Goal: Task Accomplishment & Management: Manage account settings

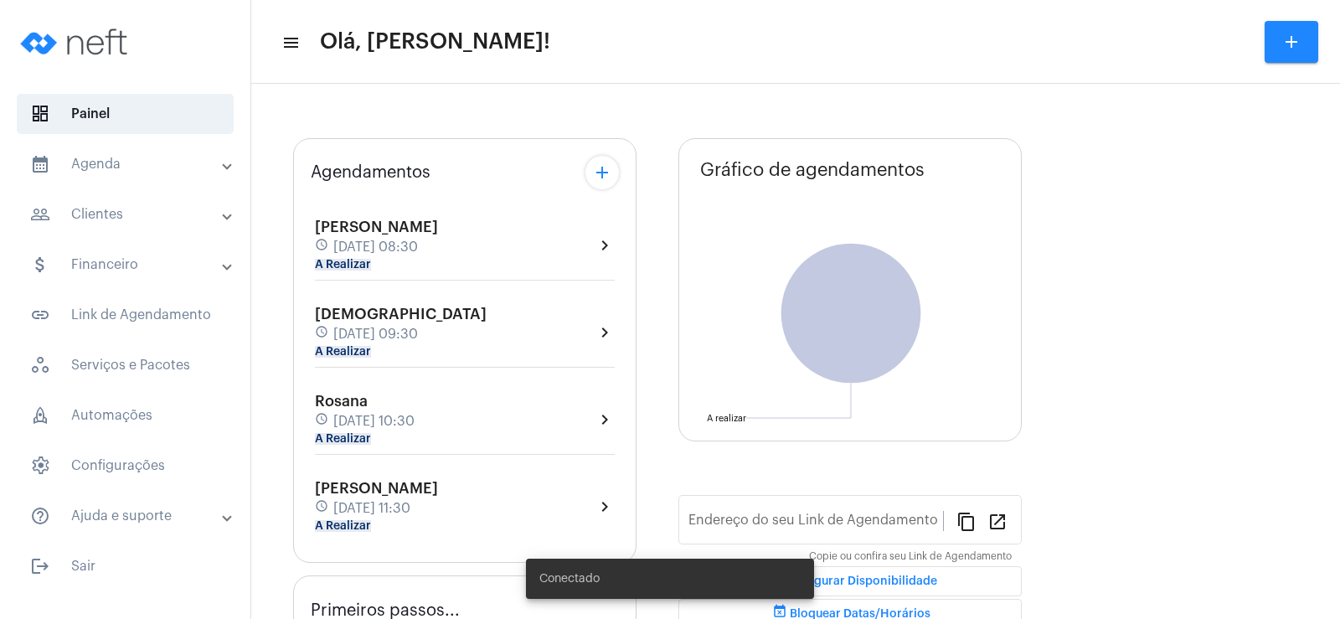
type input "[URL][DOMAIN_NAME]"
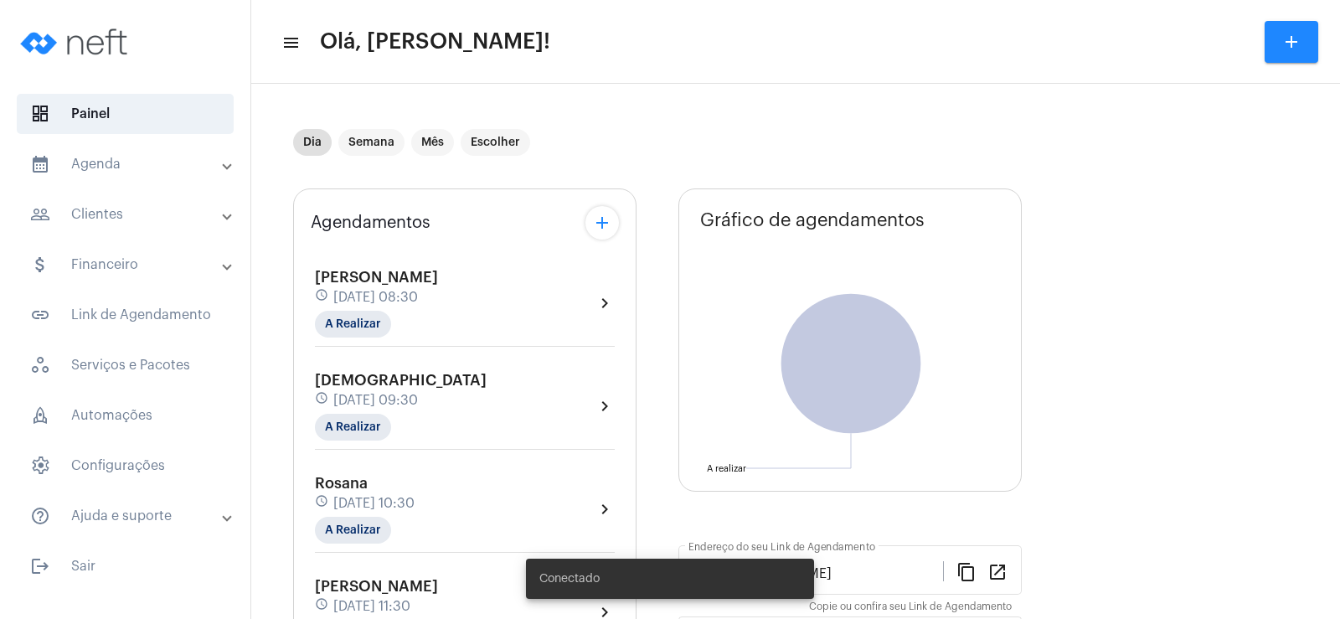
scroll to position [168, 0]
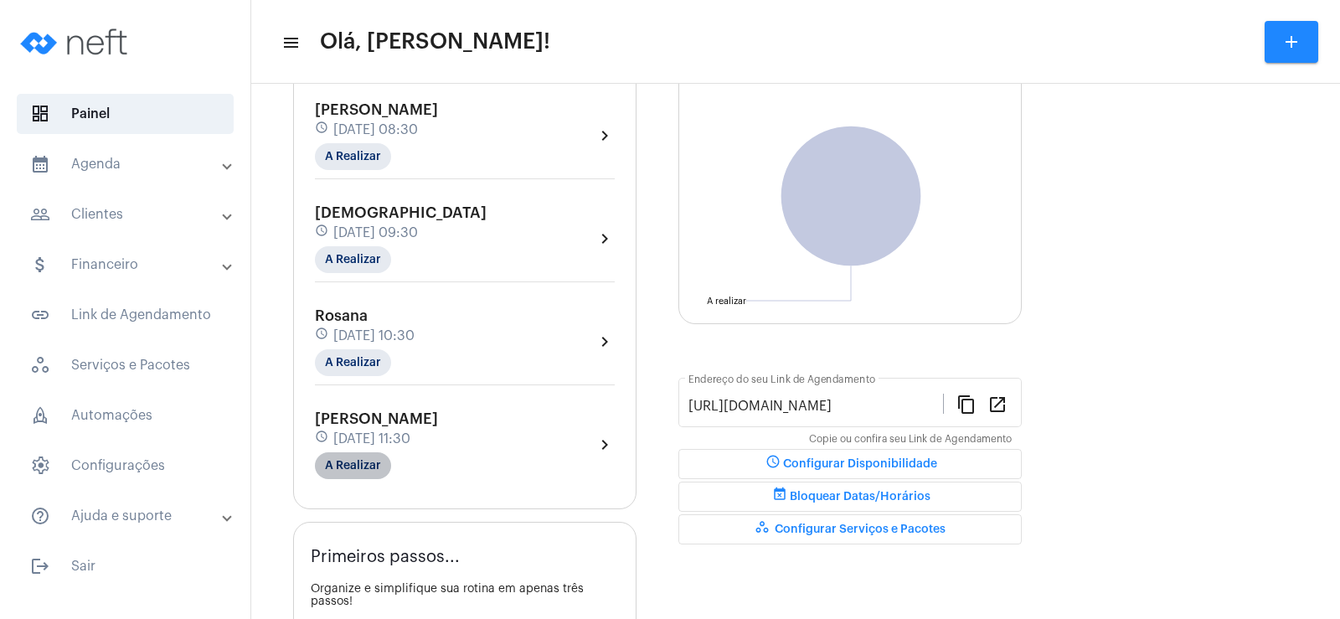
click at [369, 461] on mat-chip "A Realizar" at bounding box center [353, 465] width 76 height 27
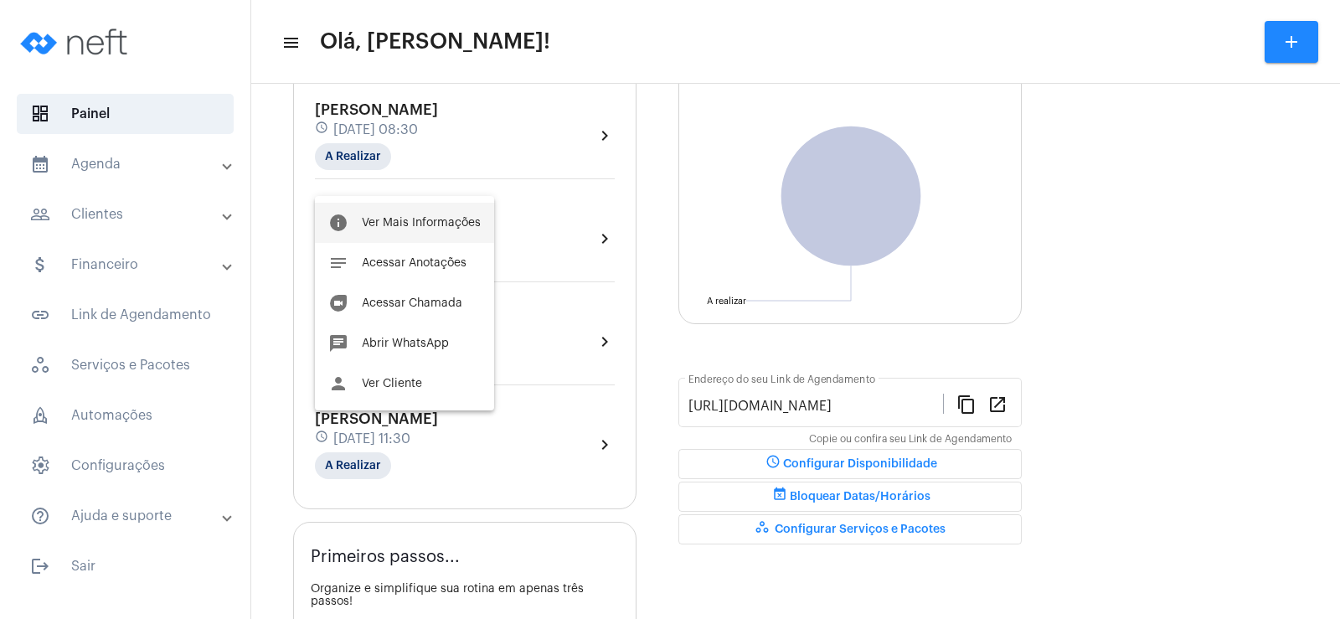
click at [454, 218] on span "Ver Mais Informações" at bounding box center [421, 223] width 119 height 12
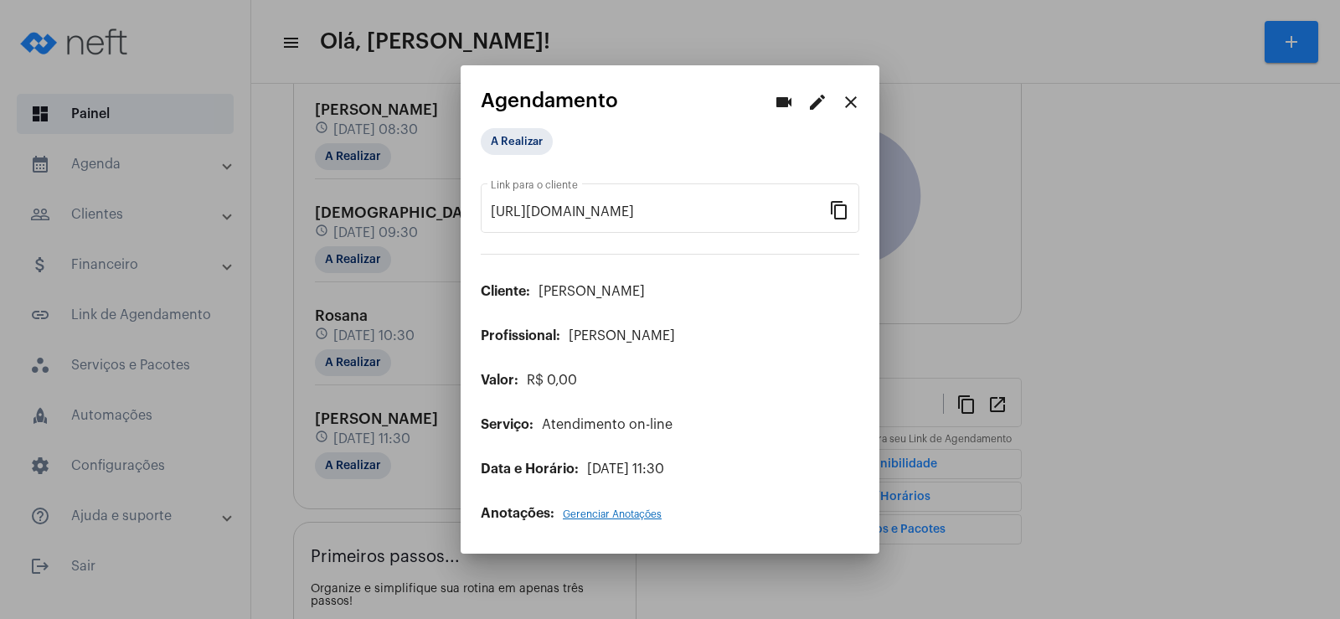
click at [812, 99] on mat-icon "edit" at bounding box center [817, 102] width 20 height 20
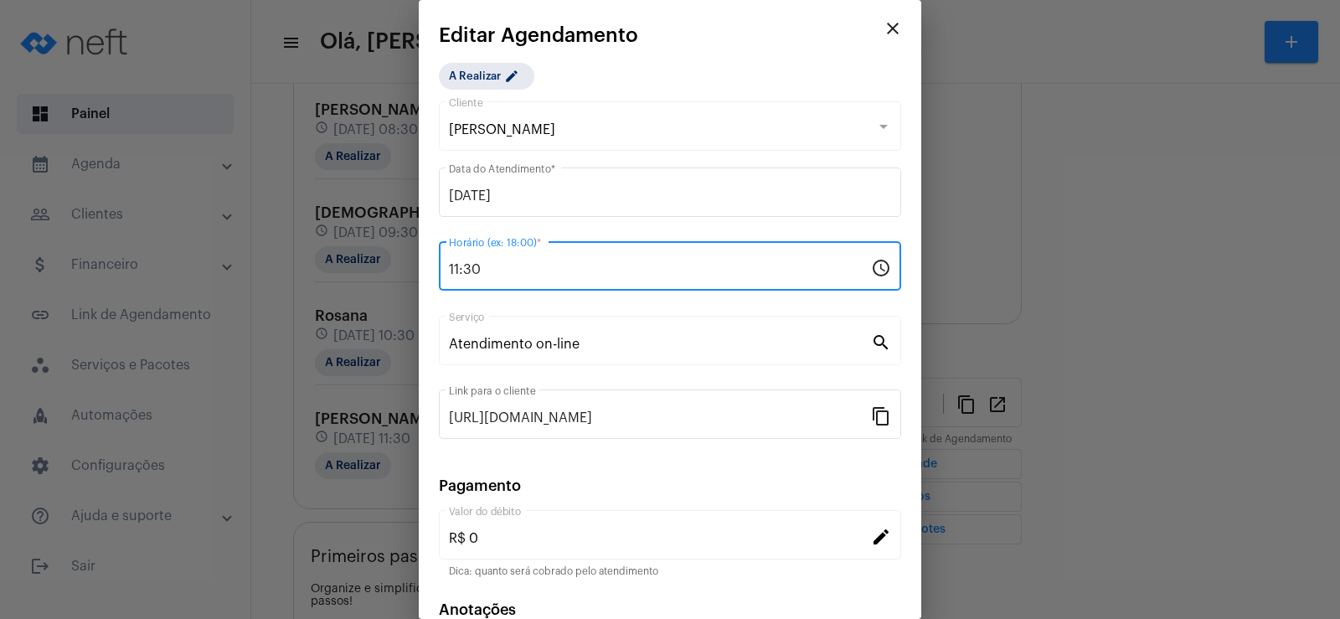
click at [460, 263] on input "11:30" at bounding box center [660, 269] width 422 height 15
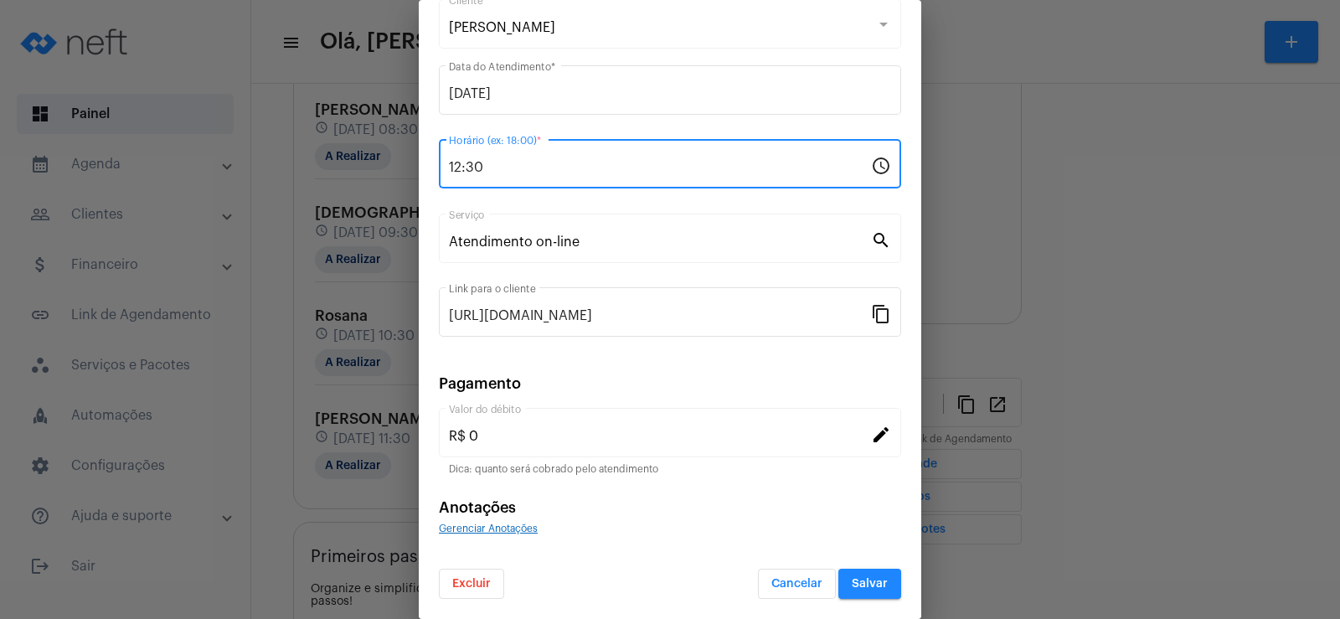
type input "12:30"
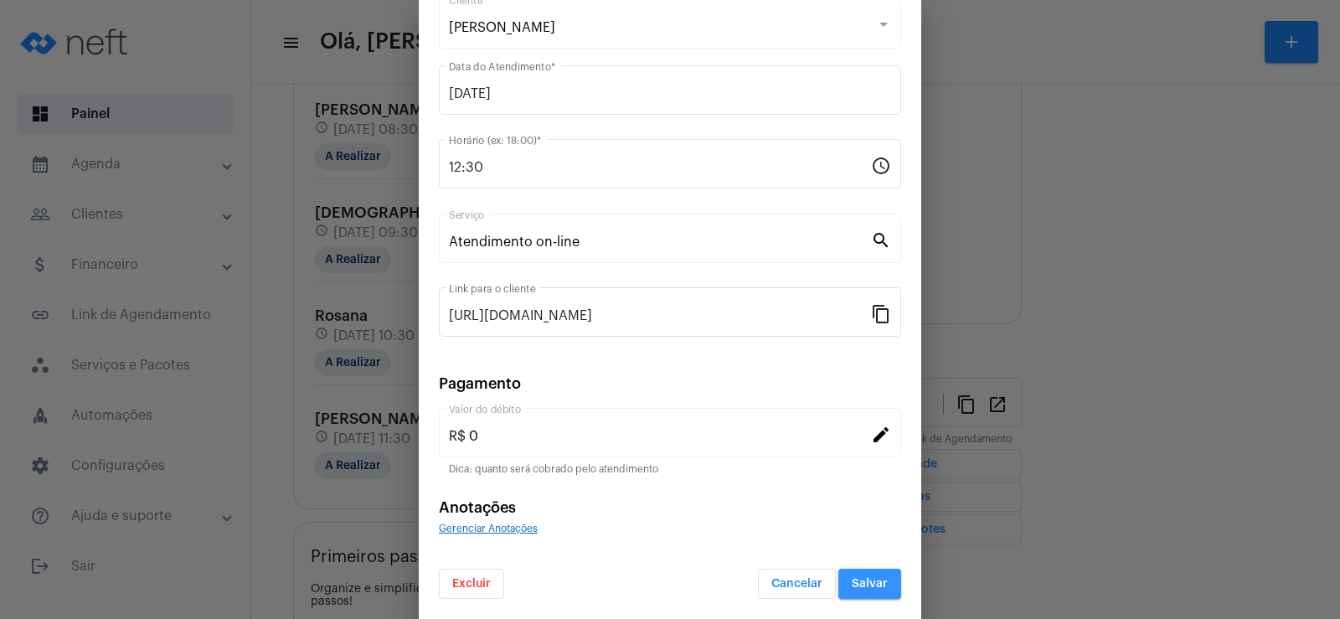
click at [863, 575] on button "Salvar" at bounding box center [869, 584] width 63 height 30
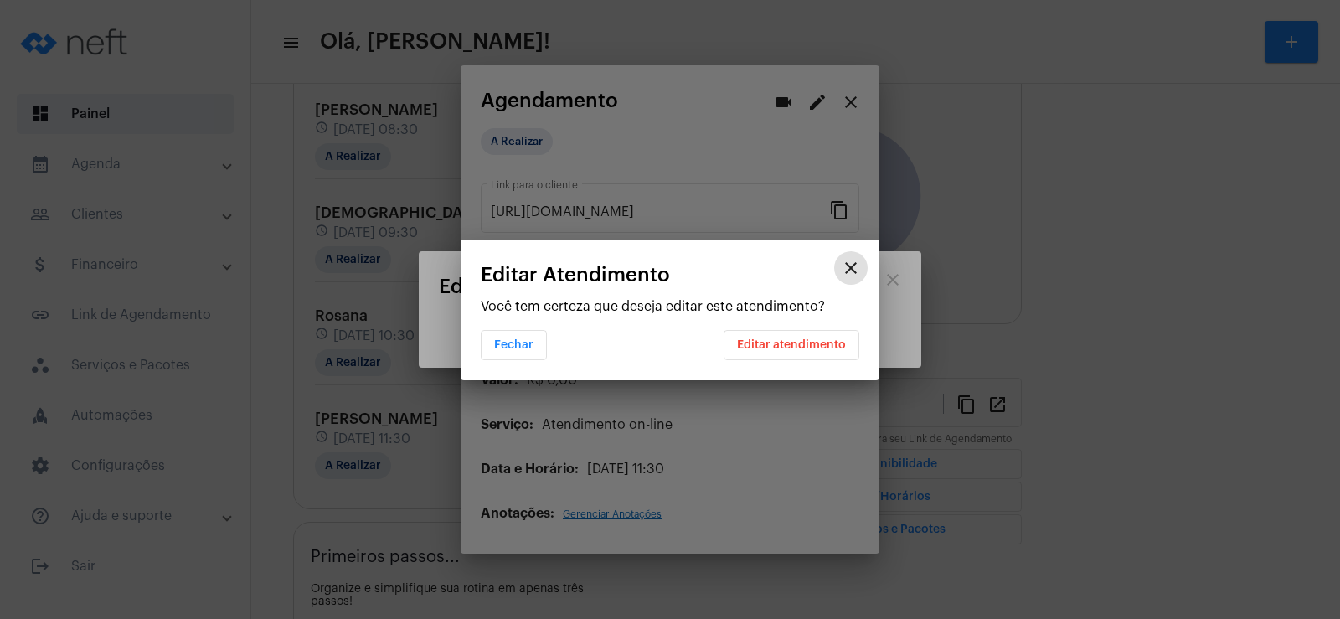
click at [803, 335] on button "Editar atendimento" at bounding box center [792, 345] width 136 height 30
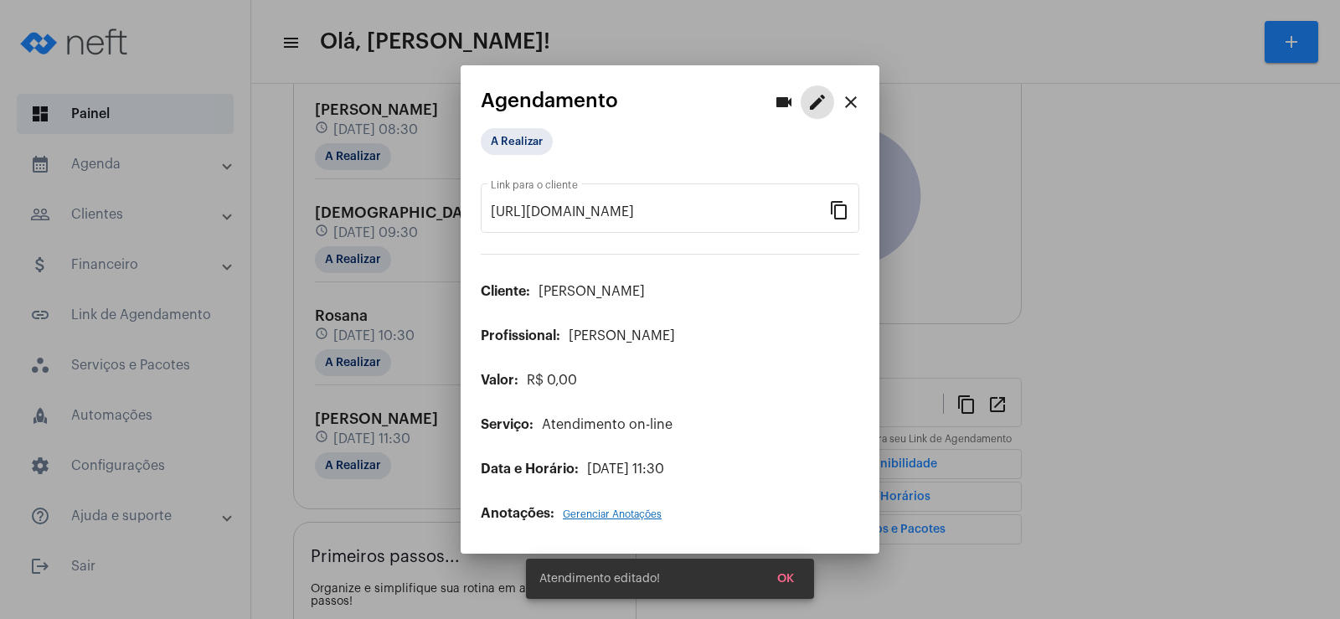
click at [852, 98] on mat-icon "close" at bounding box center [851, 102] width 20 height 20
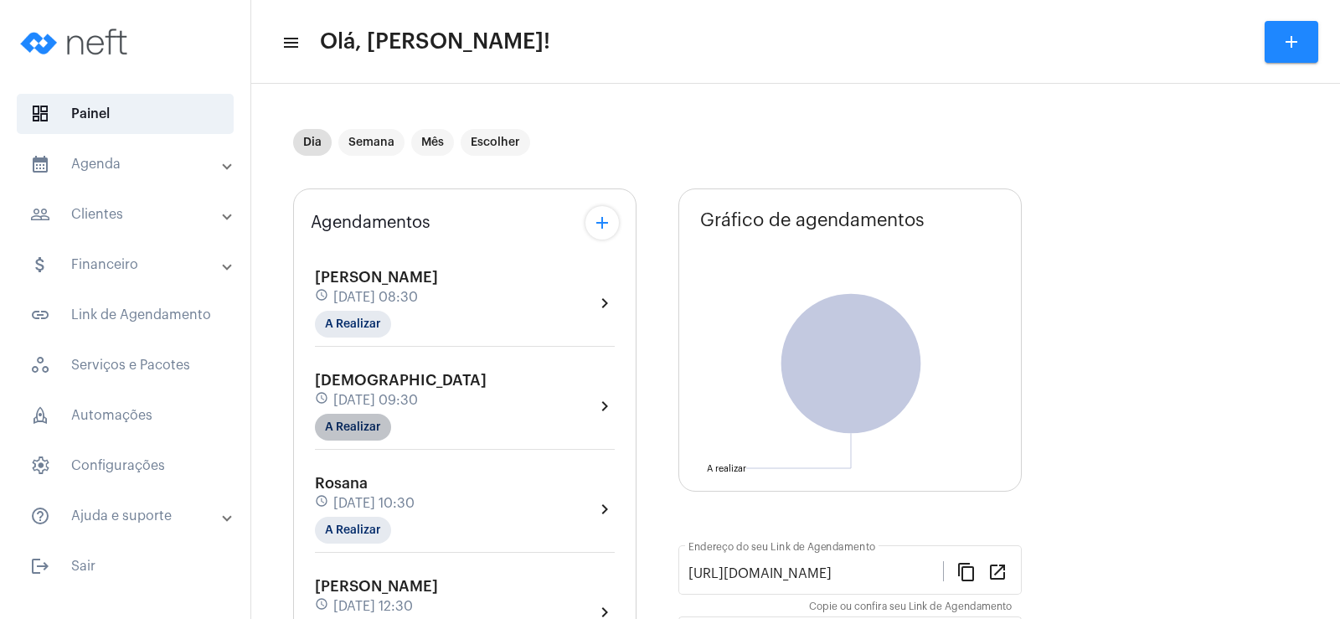
click at [359, 422] on mat-chip "A Realizar" at bounding box center [353, 427] width 76 height 27
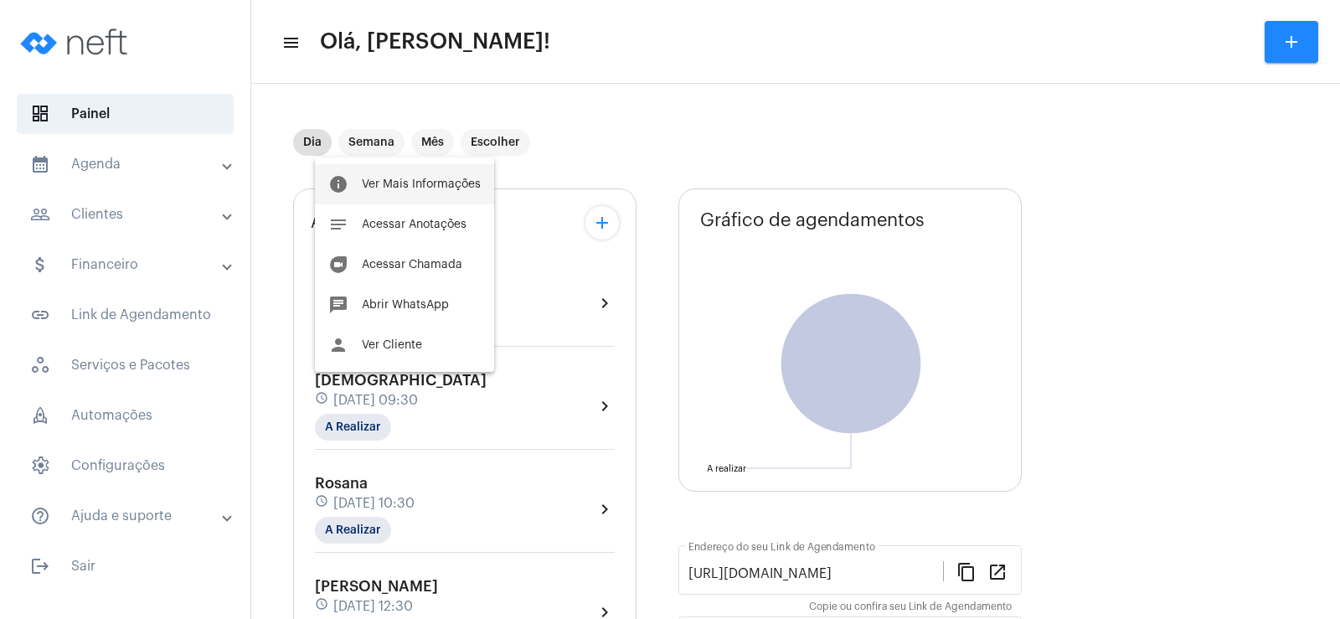
click at [410, 185] on span "Ver Mais Informações" at bounding box center [421, 184] width 119 height 12
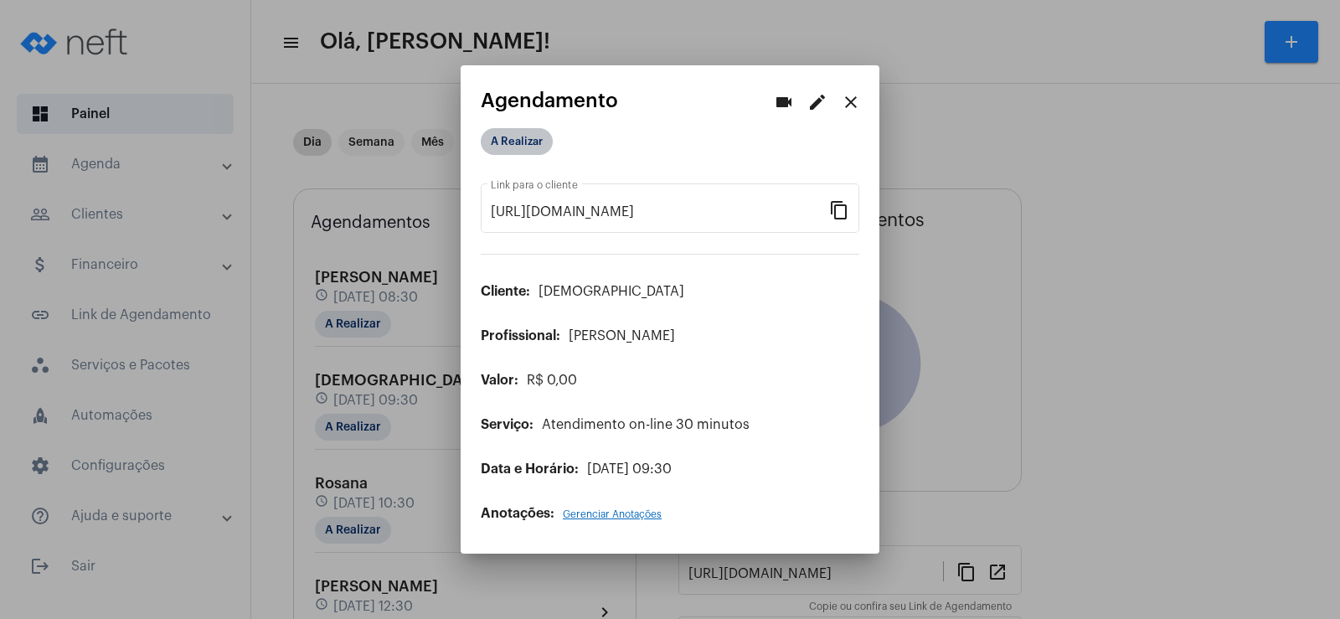
click at [528, 138] on mat-chip "A Realizar" at bounding box center [517, 141] width 72 height 27
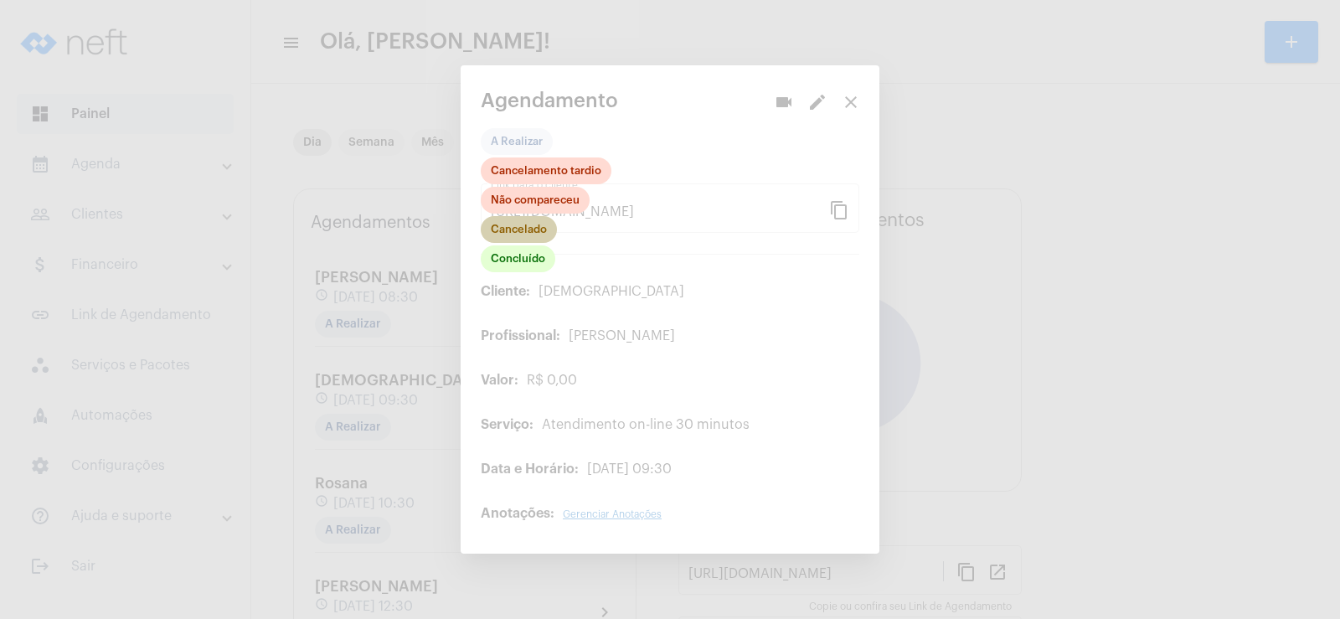
click at [526, 240] on mat-chip "Cancelado" at bounding box center [519, 229] width 76 height 27
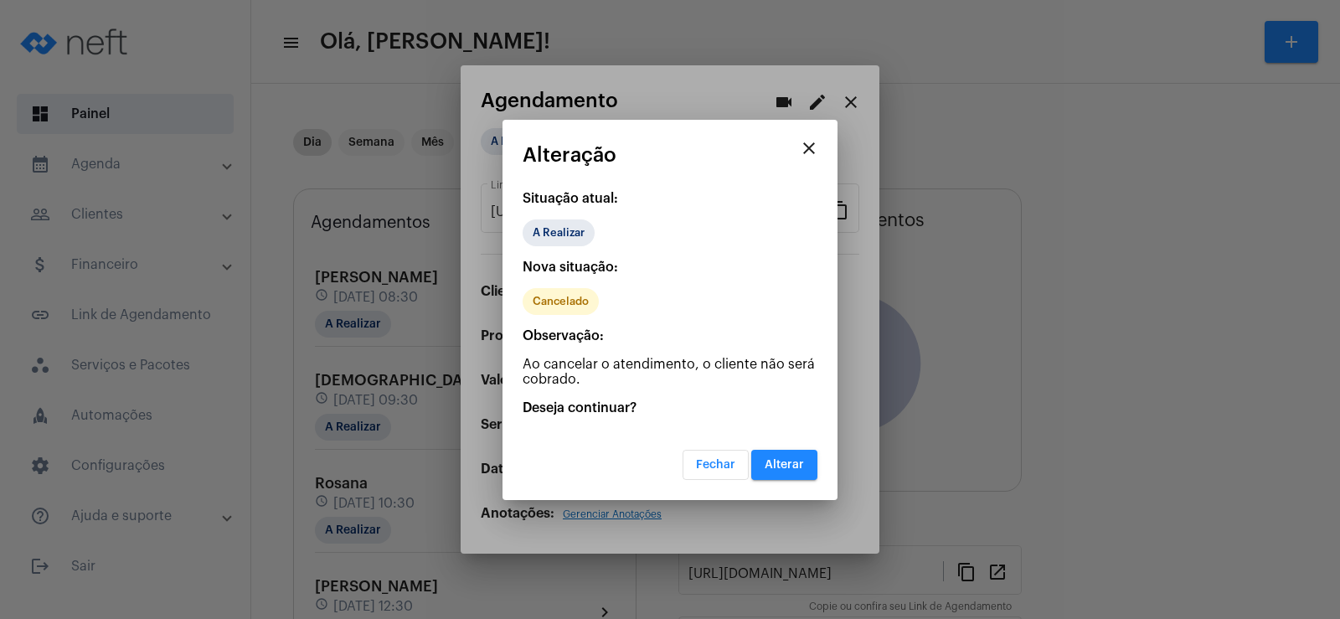
click at [785, 461] on span "Alterar" at bounding box center [784, 465] width 39 height 12
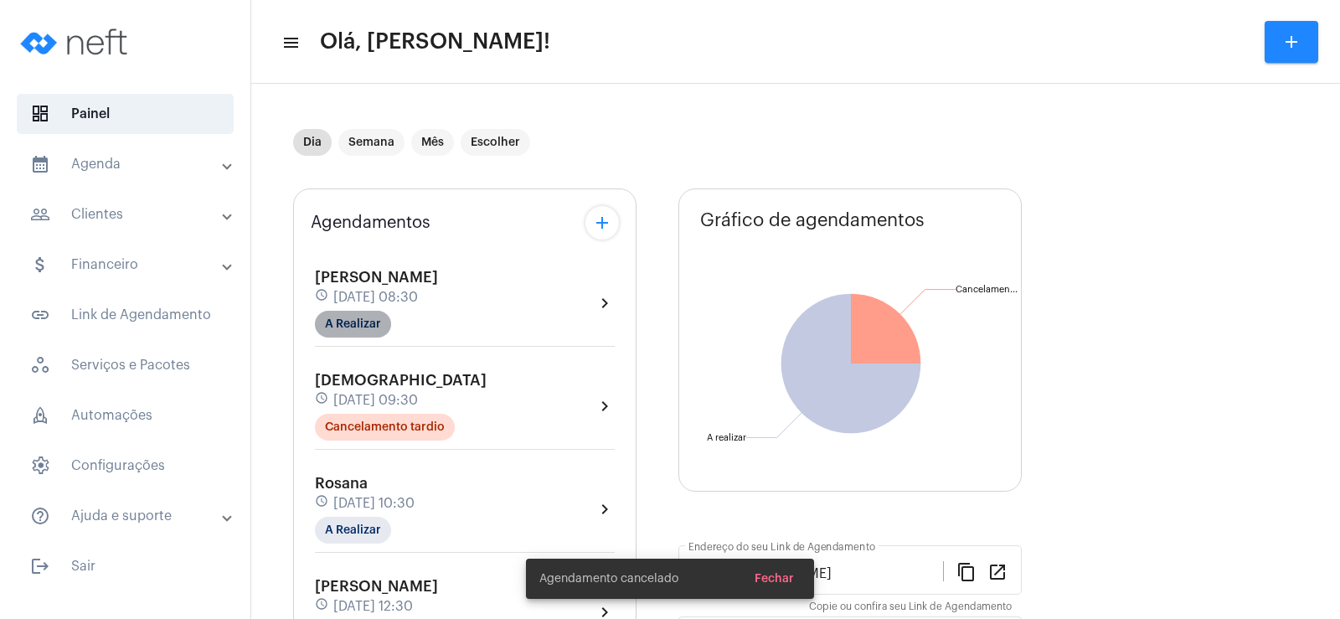
click at [329, 327] on mat-chip "A Realizar" at bounding box center [353, 324] width 76 height 27
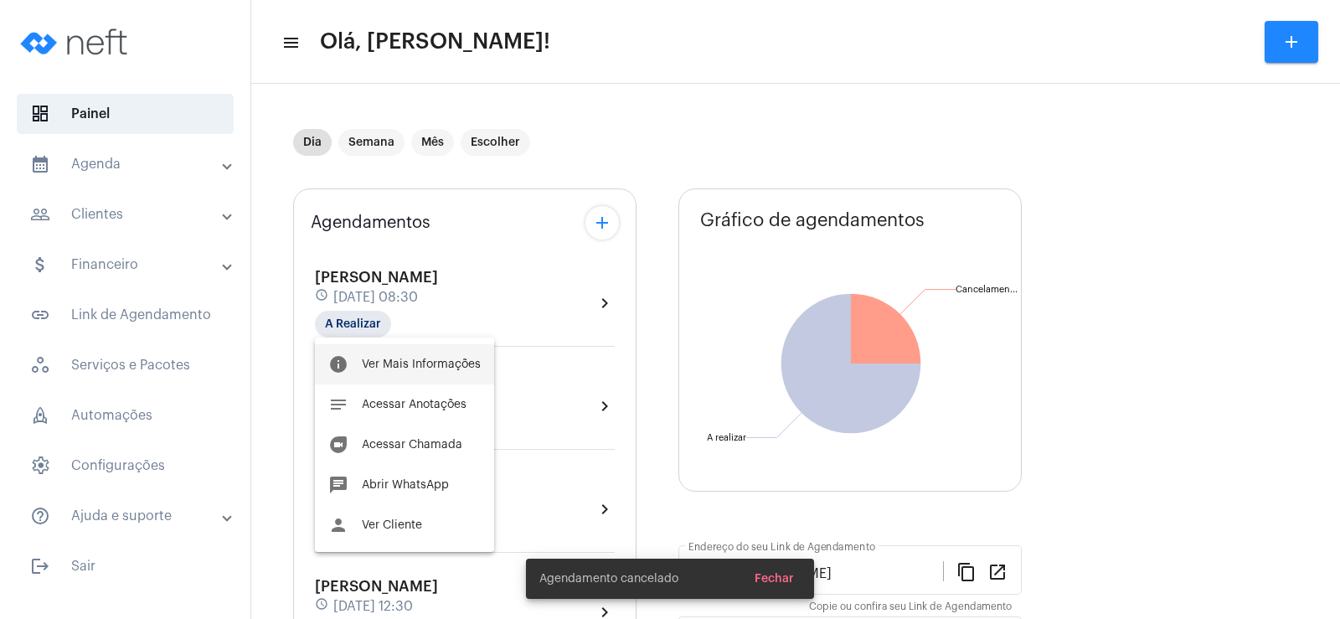
click at [430, 362] on span "Ver Mais Informações" at bounding box center [421, 364] width 119 height 12
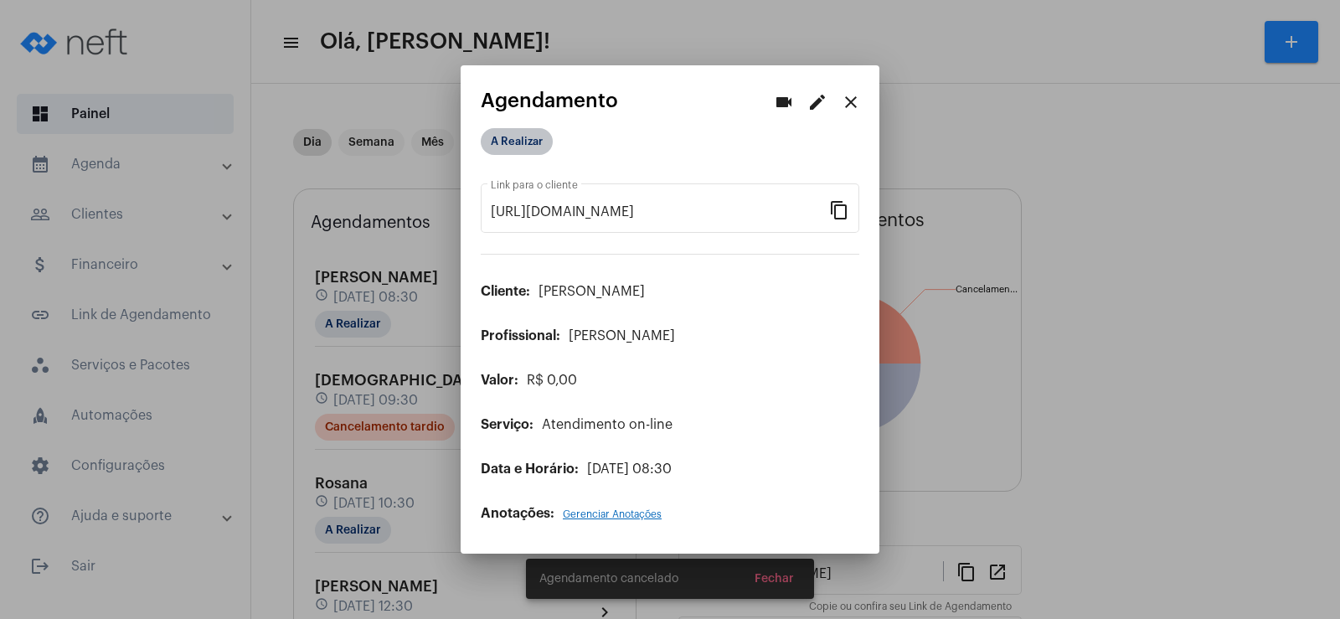
click at [511, 143] on mat-chip "A Realizar" at bounding box center [517, 141] width 72 height 27
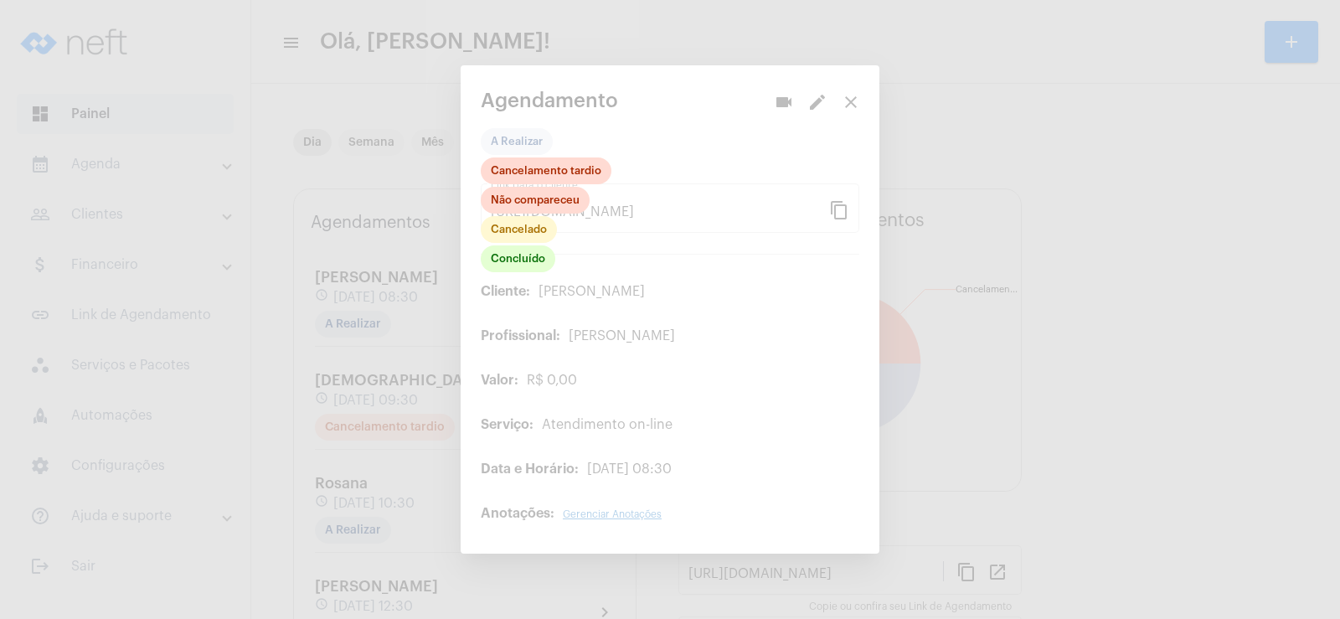
click at [673, 244] on div at bounding box center [670, 309] width 1340 height 619
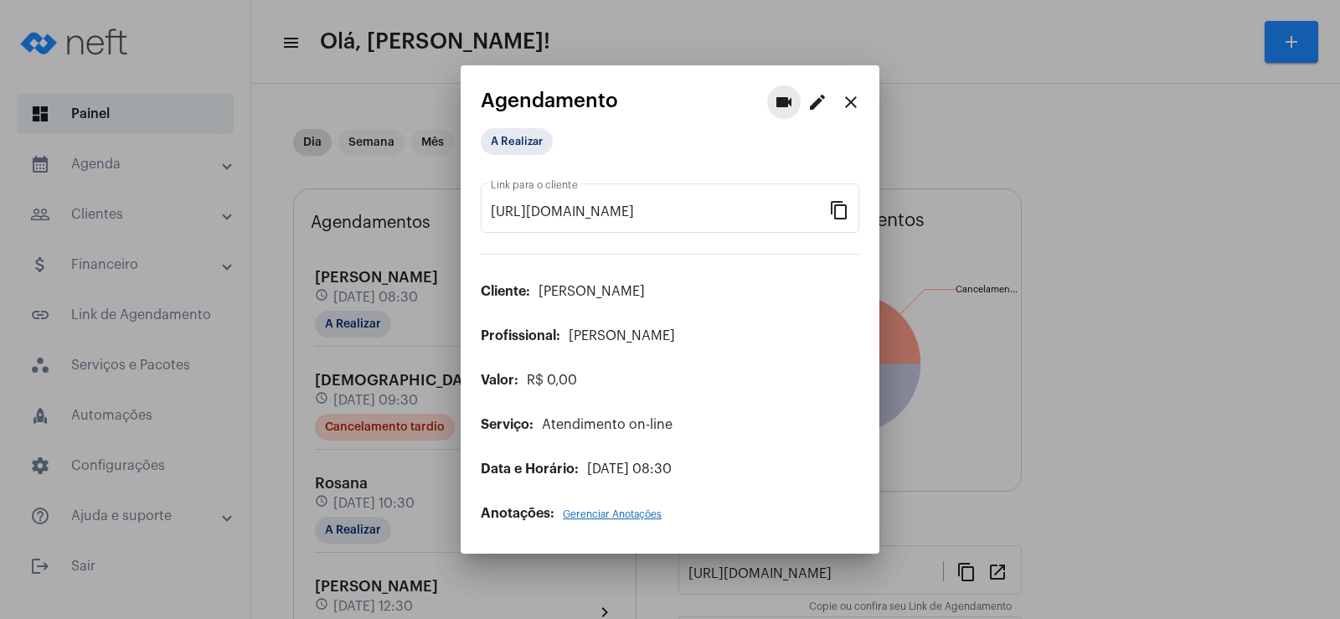
click at [783, 107] on mat-icon "videocam" at bounding box center [784, 102] width 20 height 20
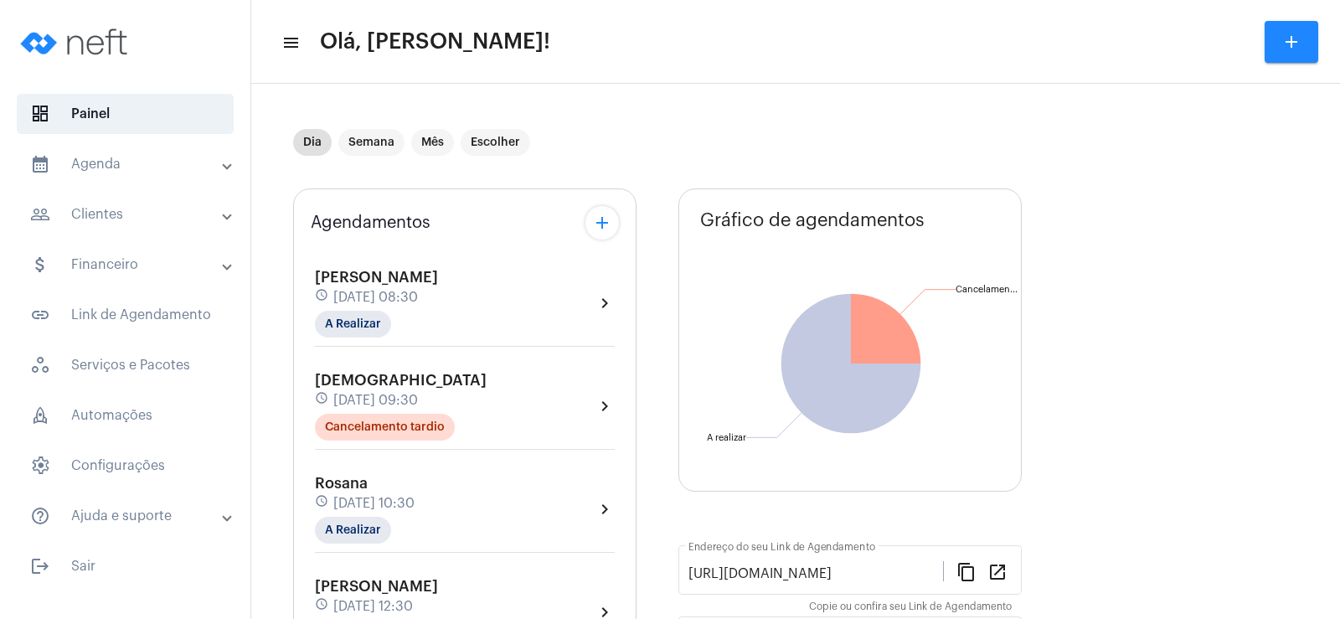
click at [370, 307] on div "[PERSON_NAME] schedule [DATE] 08:30 A Realizar" at bounding box center [376, 303] width 123 height 69
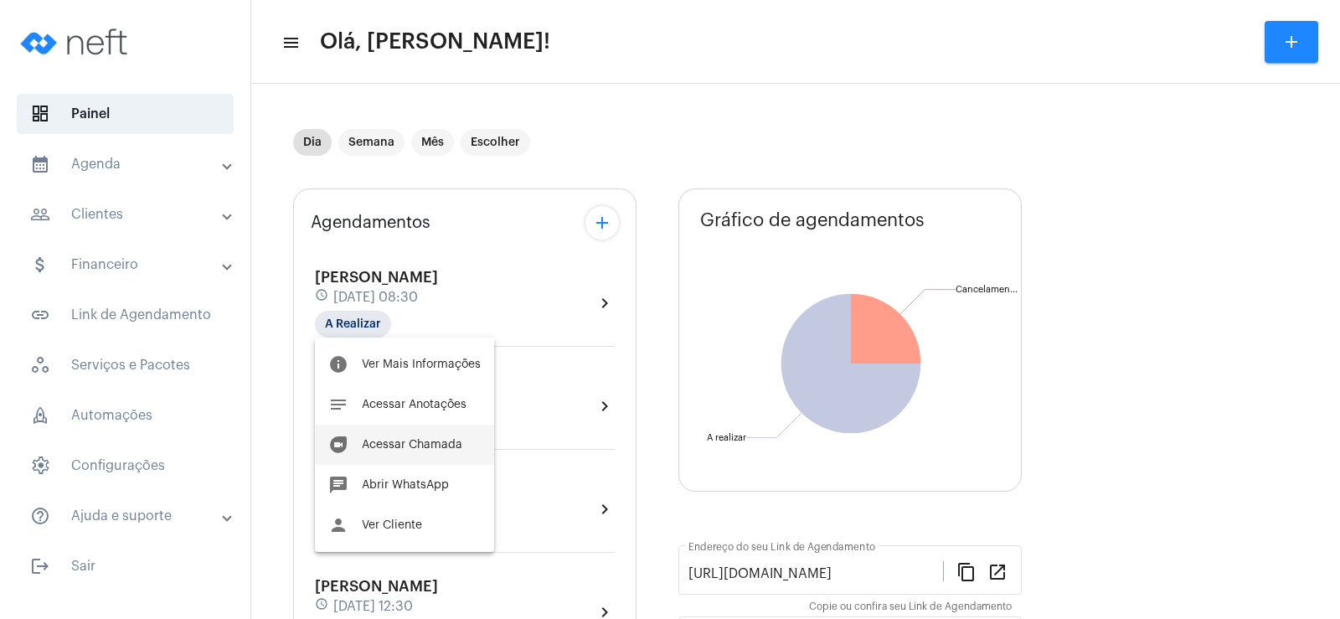
click at [421, 438] on button "duo [PERSON_NAME]" at bounding box center [404, 445] width 179 height 40
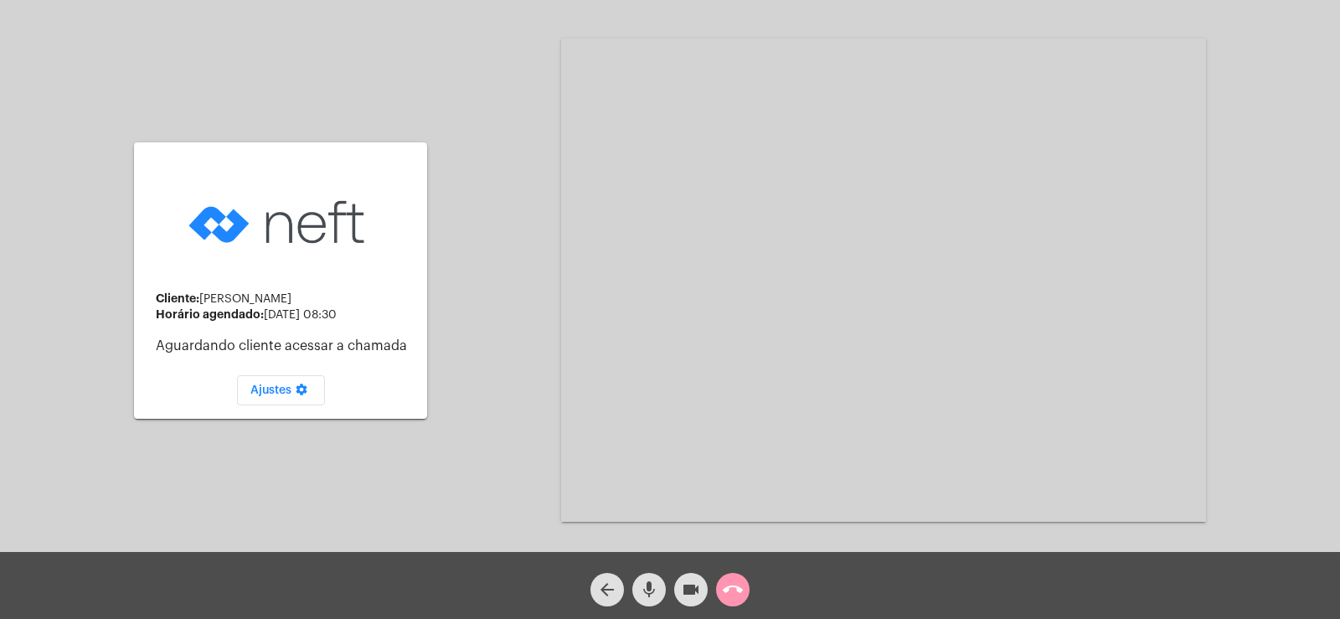
click at [639, 583] on mat-icon "mic" at bounding box center [649, 590] width 20 height 20
click at [696, 586] on mat-icon "videocam" at bounding box center [691, 590] width 20 height 20
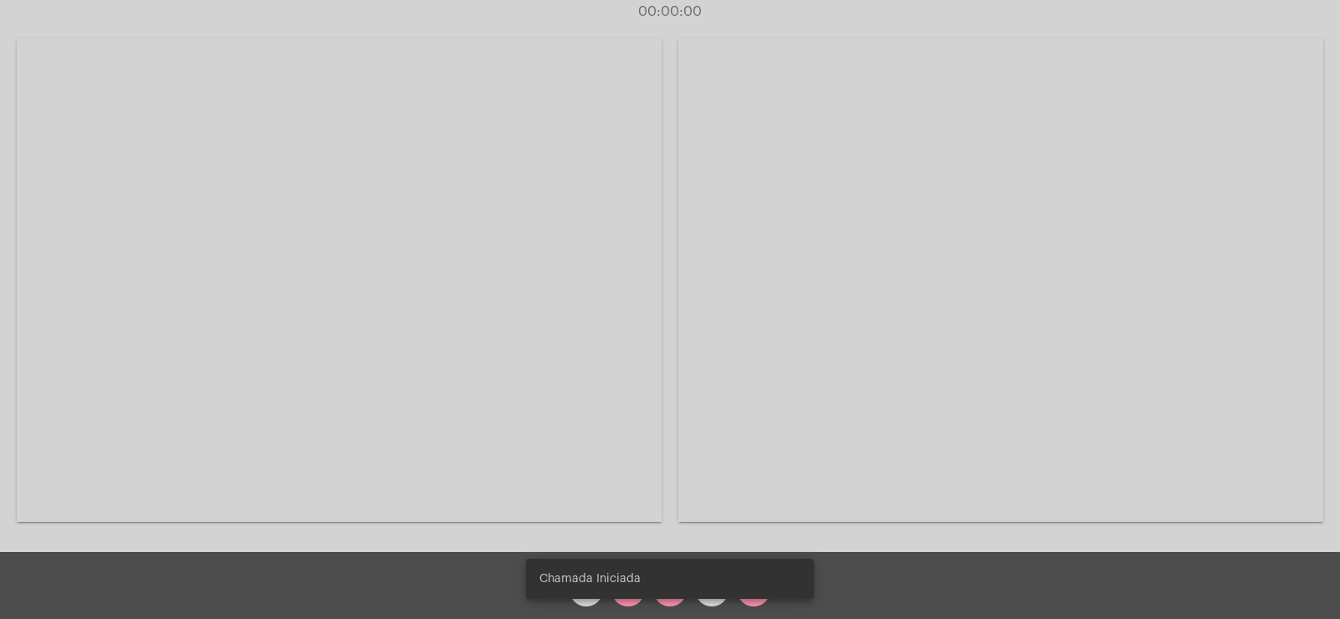
click at [621, 600] on div "Chamada Iniciada" at bounding box center [670, 579] width 328 height 80
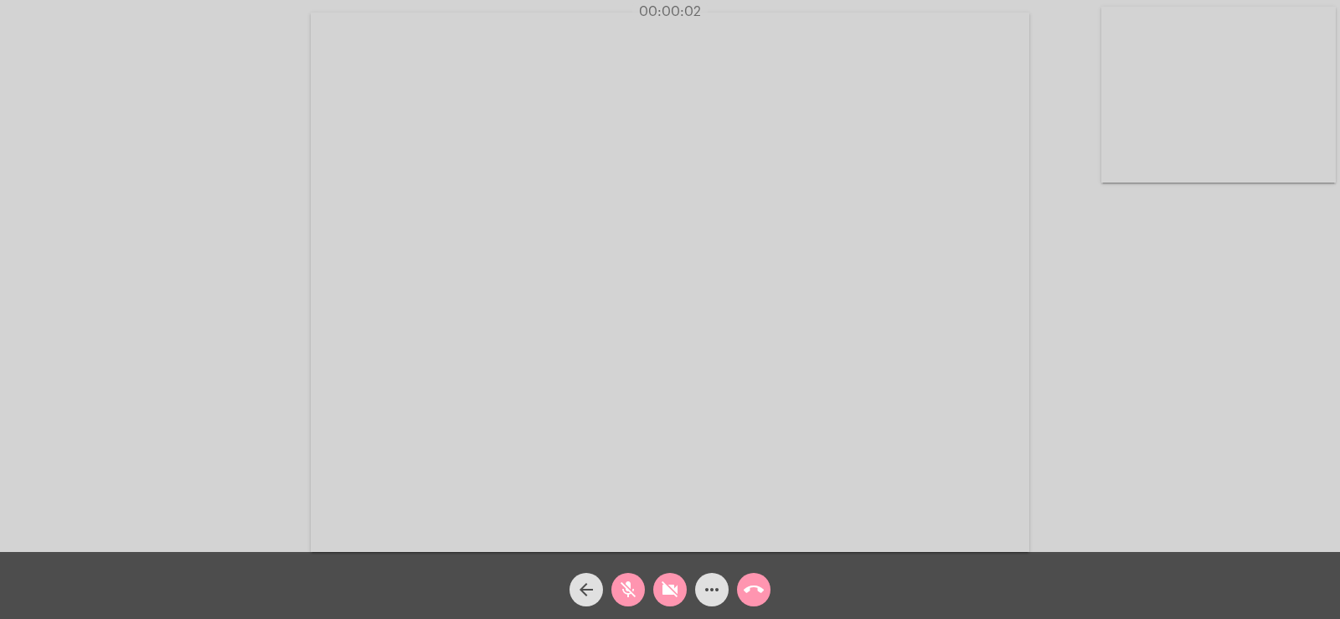
click at [623, 600] on mat-icon "mic_off" at bounding box center [628, 590] width 20 height 20
click at [664, 593] on mat-icon "videocam_off" at bounding box center [670, 590] width 20 height 20
click at [715, 589] on mat-icon "more_horiz" at bounding box center [712, 590] width 20 height 20
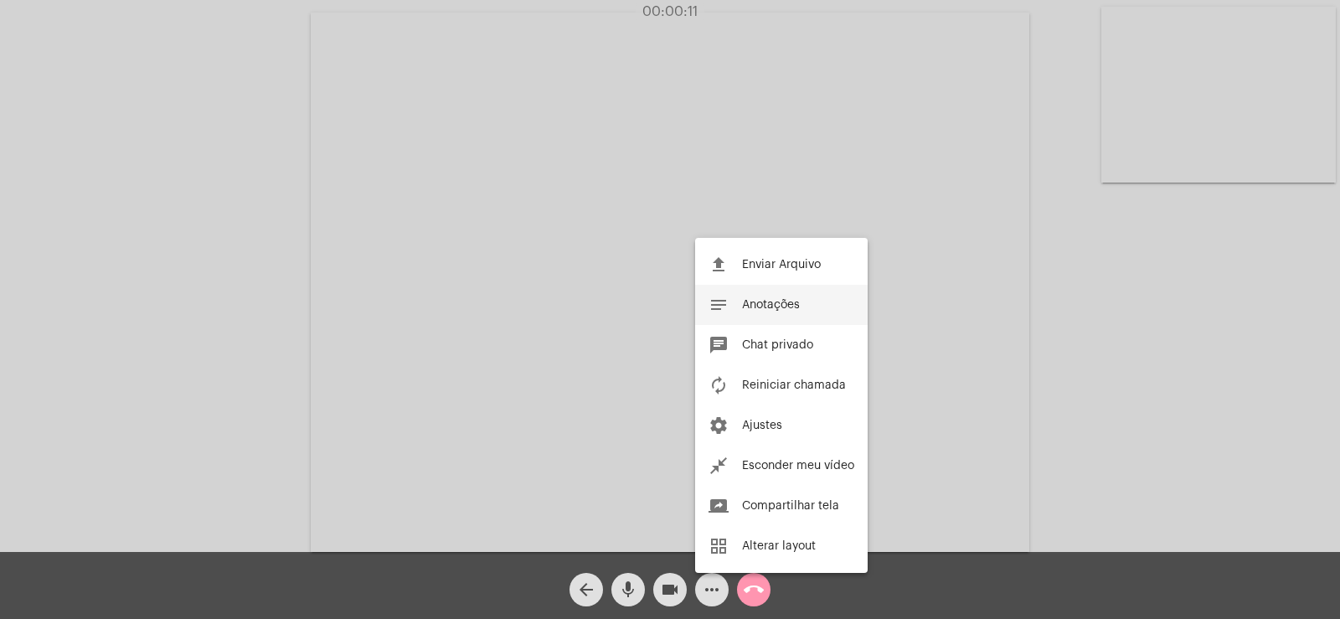
click at [786, 300] on span "Anotações" at bounding box center [771, 305] width 58 height 12
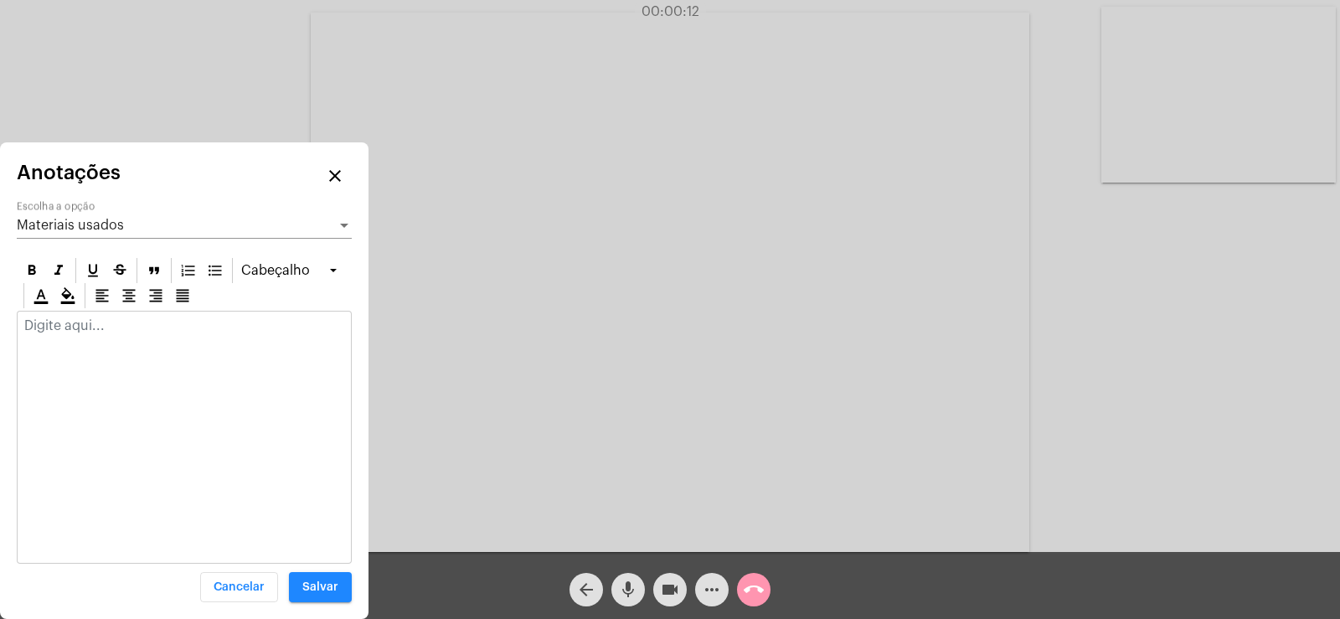
click at [90, 231] on span "Materiais usados" at bounding box center [70, 225] width 107 height 13
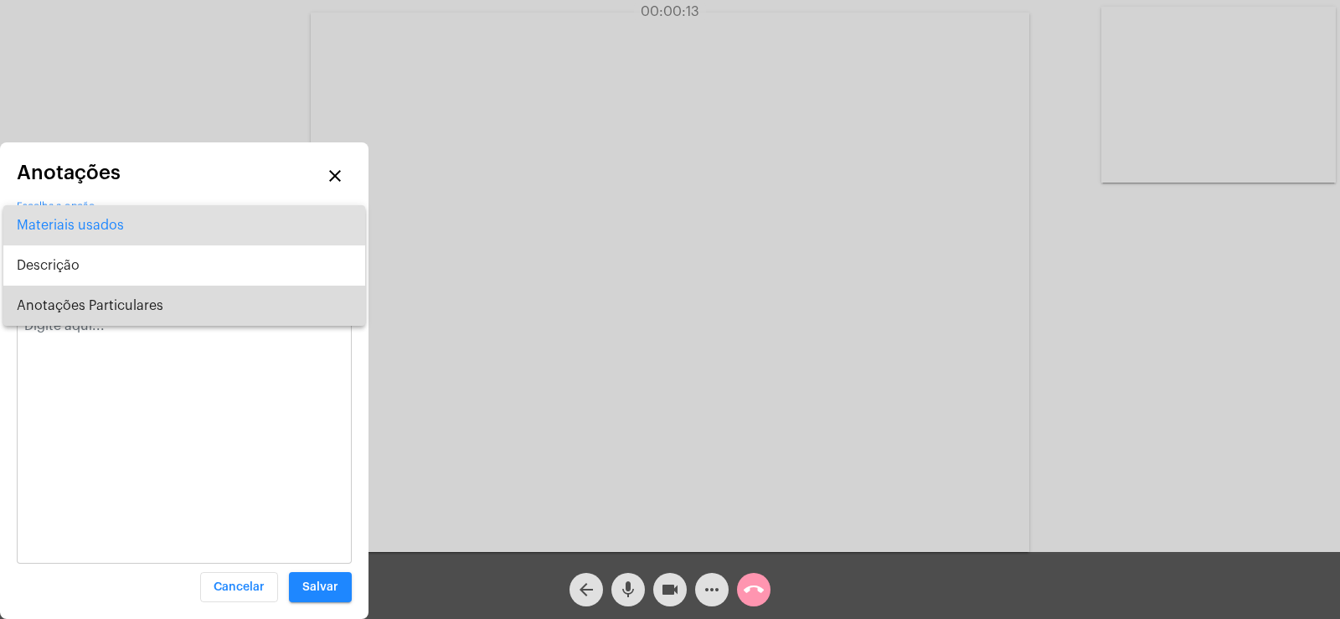
click at [80, 306] on span "Anotações Particulares" at bounding box center [184, 306] width 335 height 40
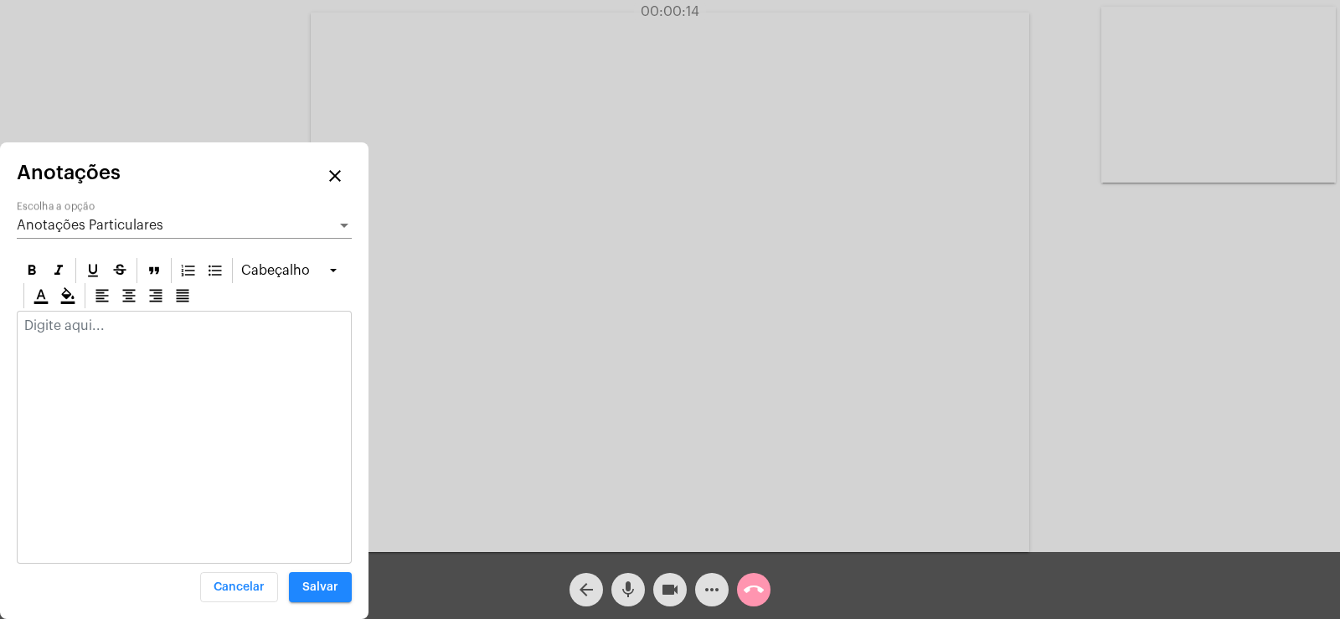
click at [70, 335] on div at bounding box center [184, 330] width 333 height 37
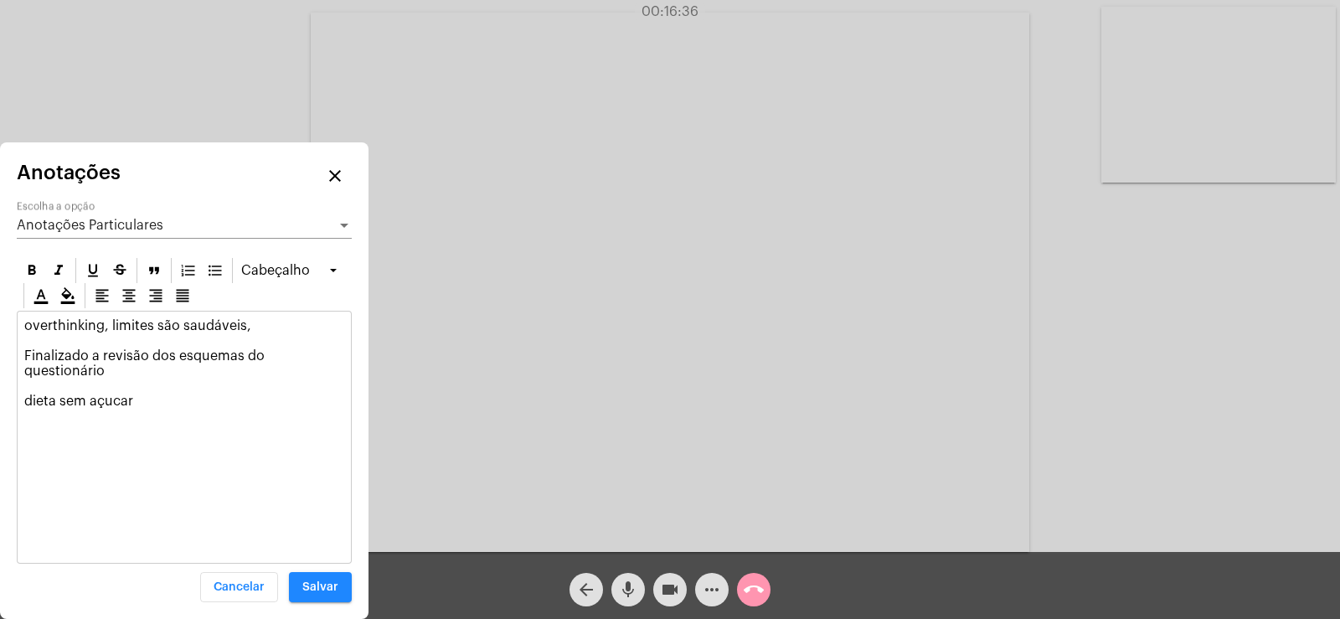
click at [157, 376] on p "overthinking, limites são saudáveis, Finalizado a revisão dos esquemas do quest…" at bounding box center [184, 363] width 320 height 90
click at [154, 388] on p "overthinking, limites são saudáveis, Finalizado a revisão dos esquemas do quest…" at bounding box center [184, 363] width 320 height 90
click at [29, 385] on p "overthinking, limites são saudáveis, Finalizado a revisão dos esquemas do quest…" at bounding box center [184, 378] width 320 height 121
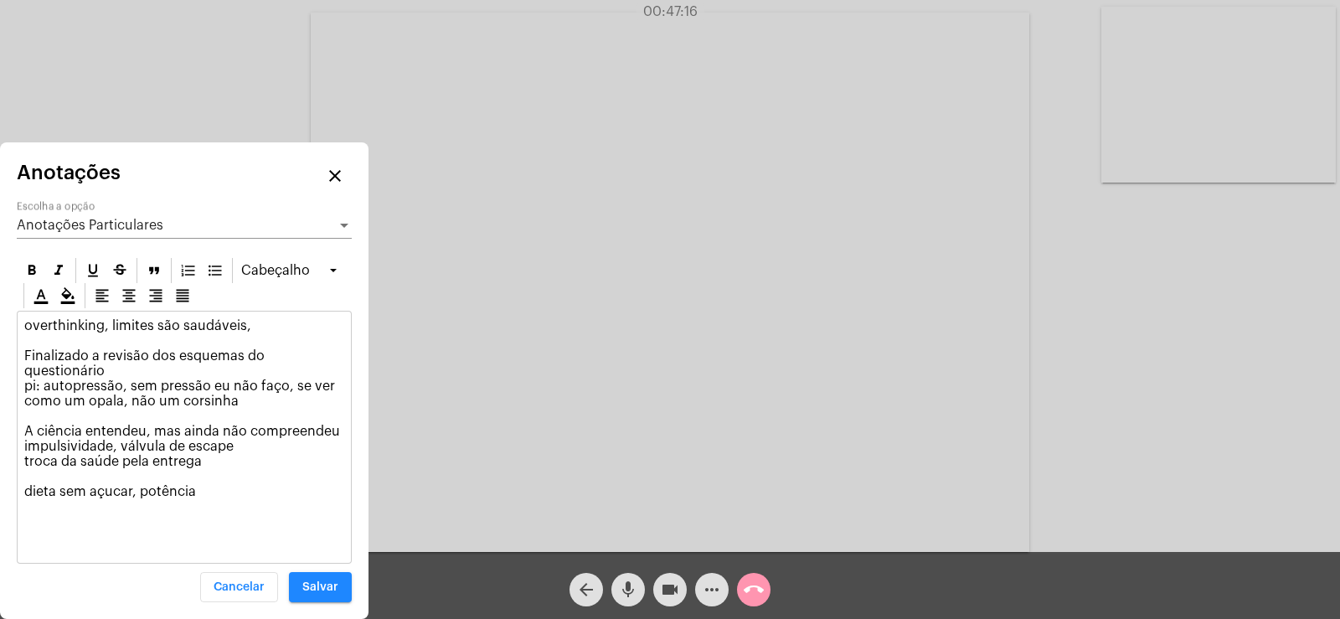
click at [208, 477] on p "overthinking, limites são saudáveis, Finalizado a revisão dos esquemas do quest…" at bounding box center [184, 423] width 320 height 211
click at [254, 388] on p "overthinking, limites são saudáveis, Finalizado a revisão dos esquemas do quest…" at bounding box center [184, 423] width 320 height 211
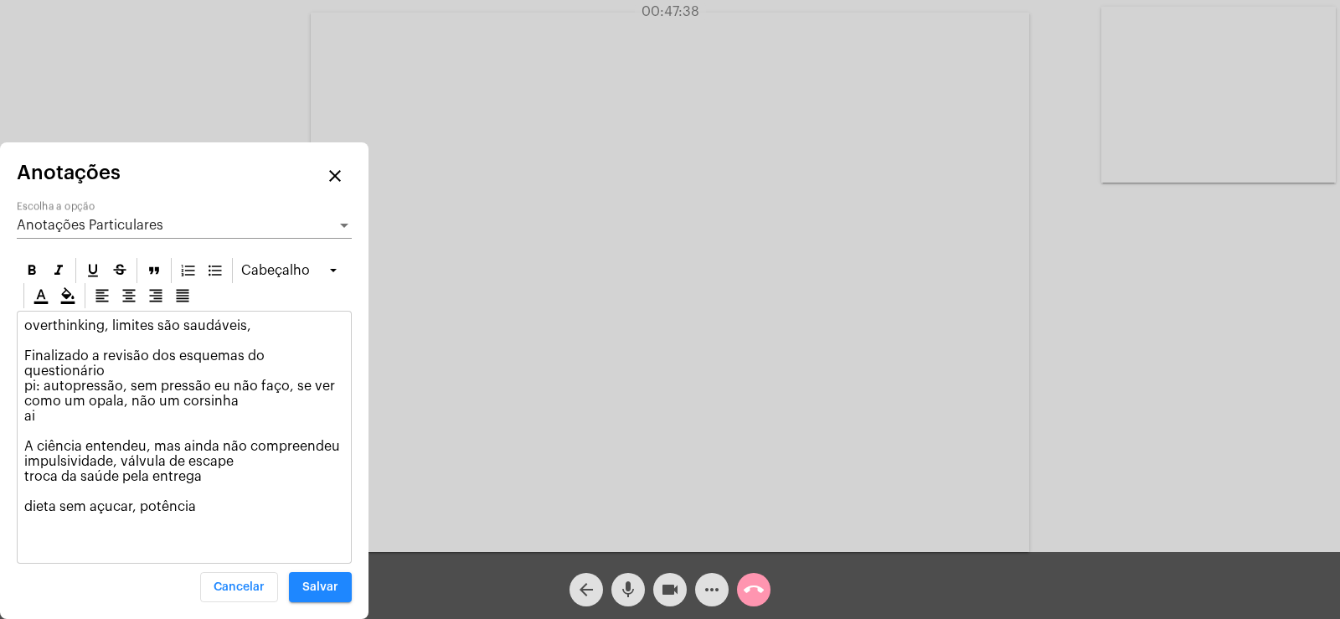
drag, startPoint x: 26, startPoint y: 352, endPoint x: 348, endPoint y: 353, distance: 321.6
click at [348, 353] on div "overthinking, limites são saudáveis, Finalizado a revisão dos esquemas do quest…" at bounding box center [184, 436] width 333 height 248
copy p "Finalizado a revisão dos esquemas do questionário"
click at [107, 224] on span "Anotações Particulares" at bounding box center [90, 225] width 147 height 13
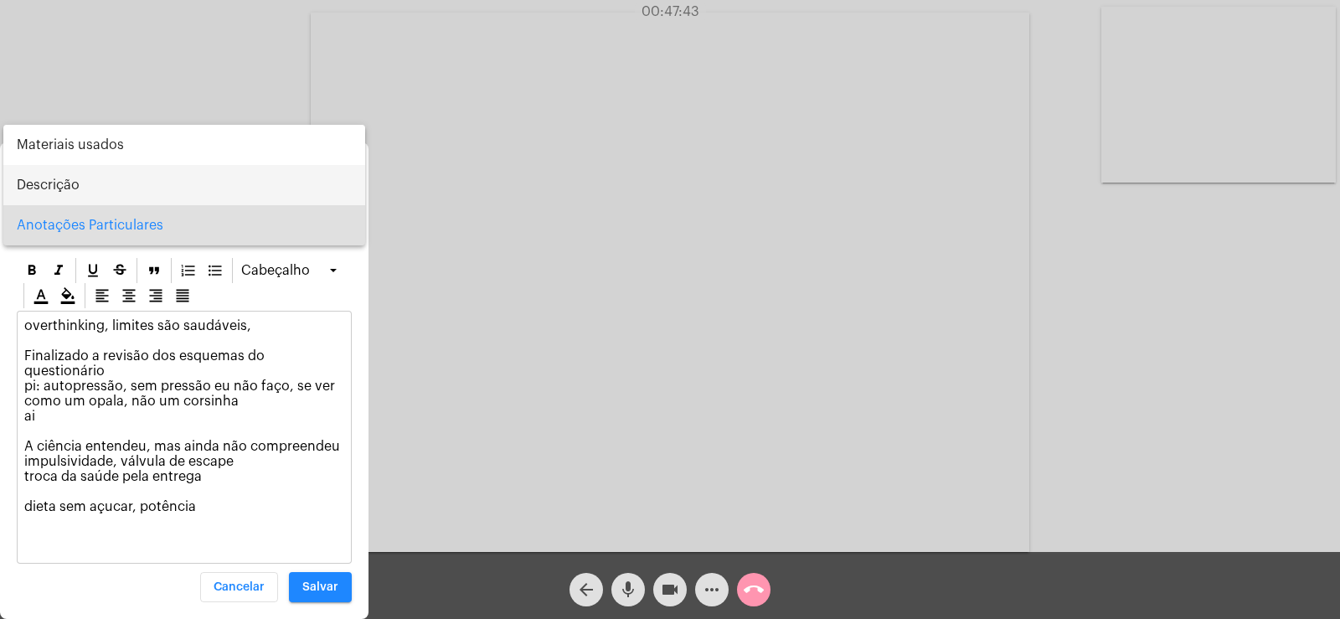
click at [55, 184] on span "Descrição" at bounding box center [184, 185] width 335 height 40
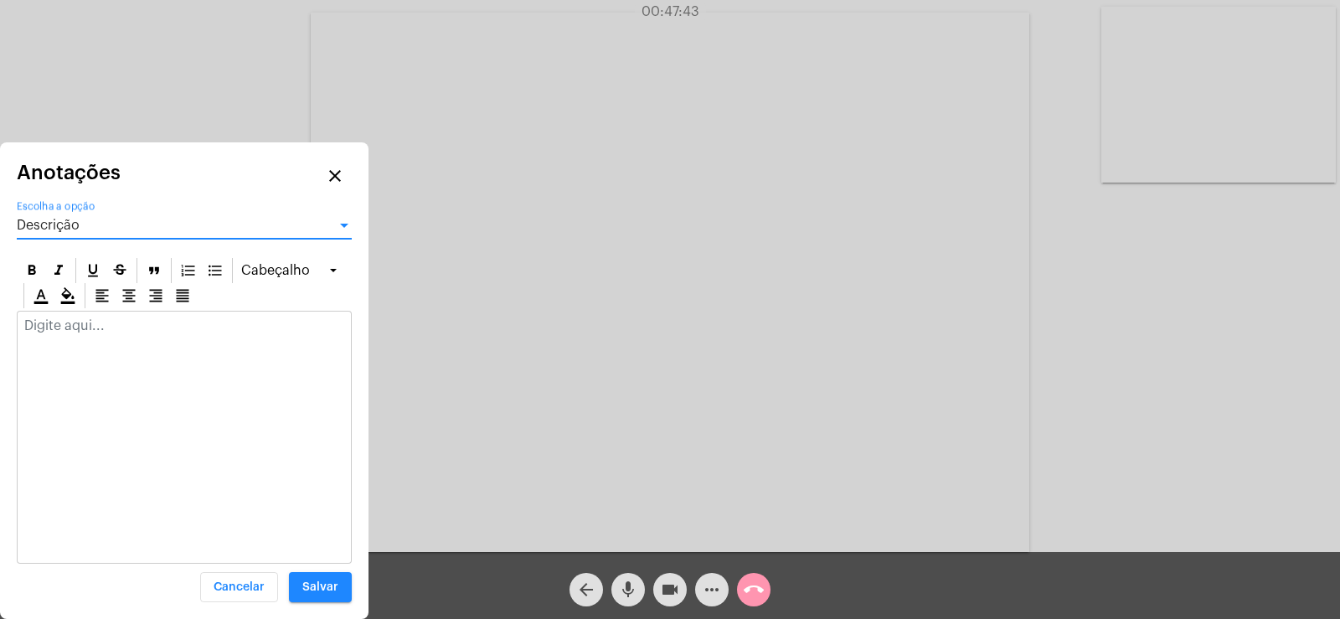
click at [64, 335] on div at bounding box center [184, 330] width 333 height 37
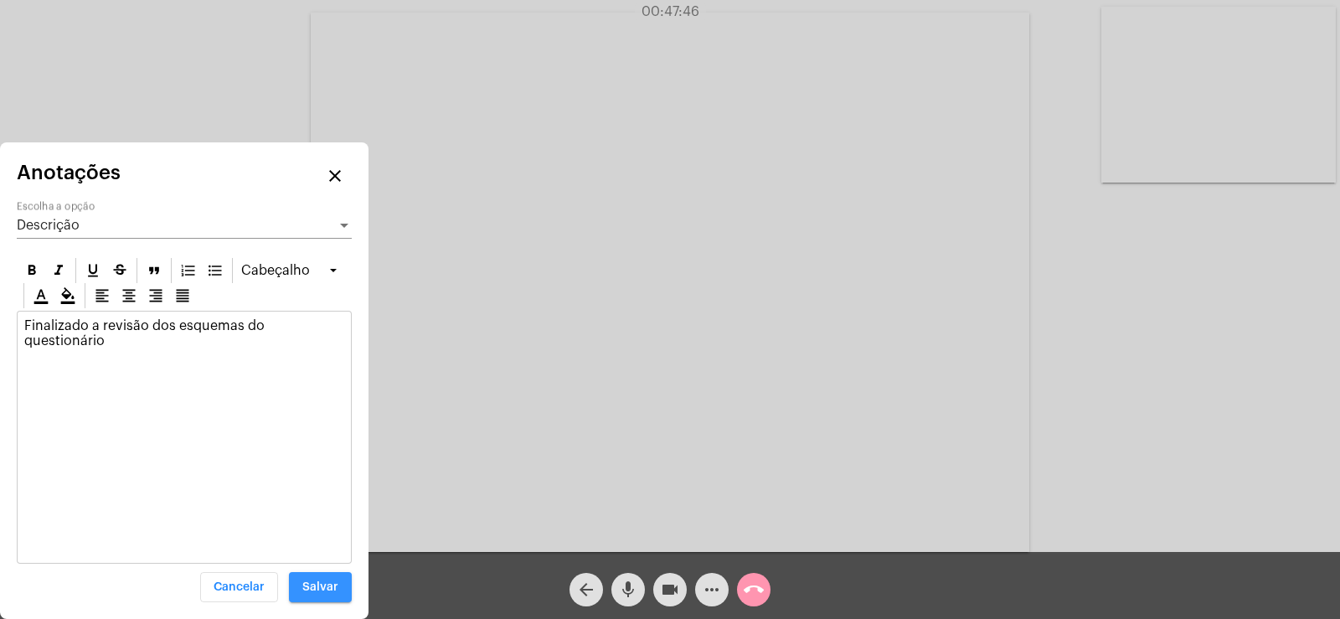
click at [308, 588] on span "Salvar" at bounding box center [320, 587] width 36 height 12
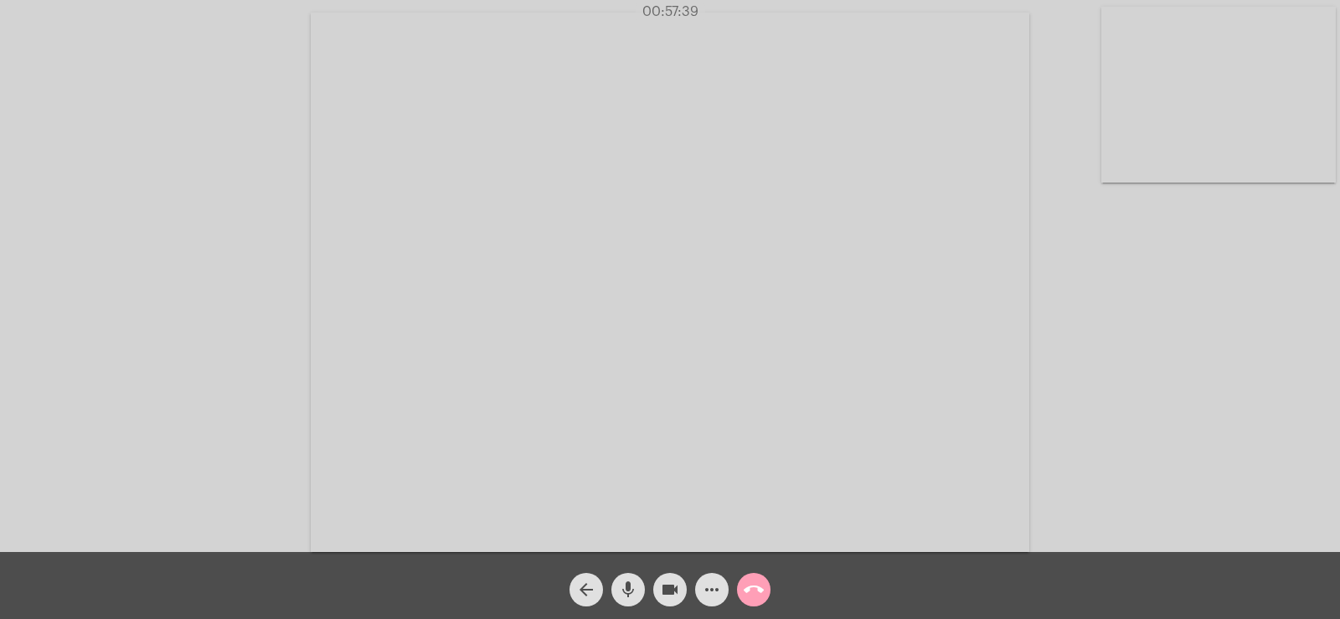
click at [753, 592] on mat-icon "call_end" at bounding box center [754, 590] width 20 height 20
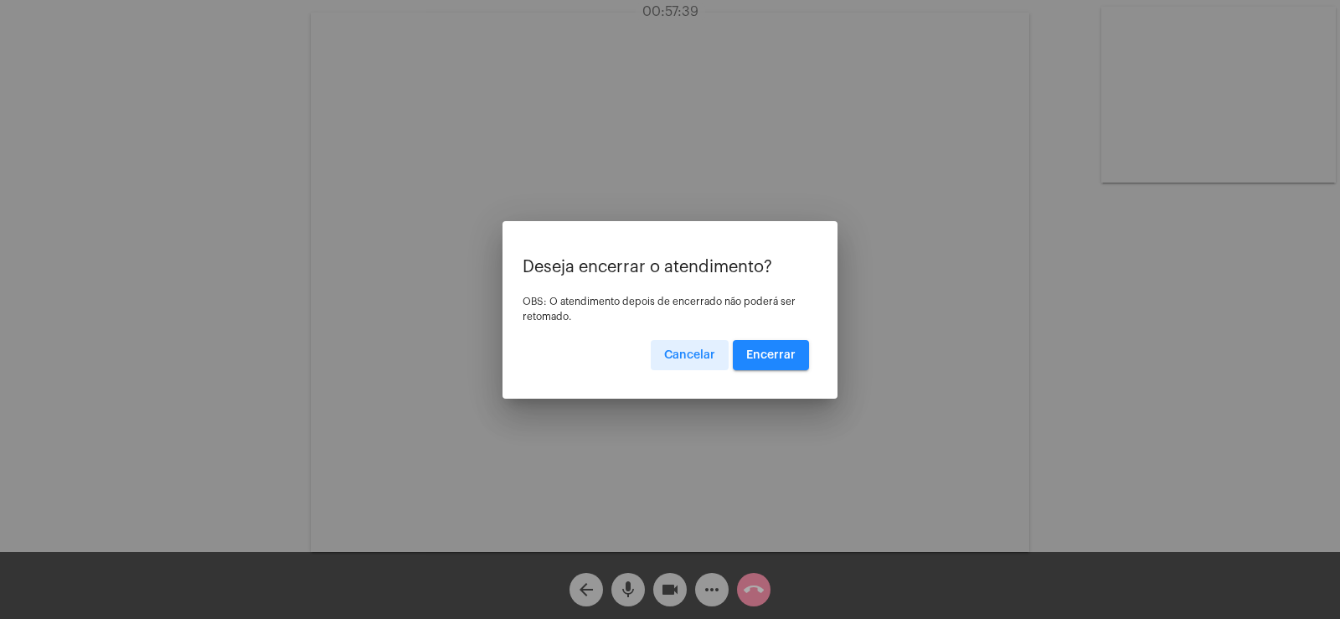
click at [748, 358] on span "Encerrar" at bounding box center [770, 355] width 49 height 12
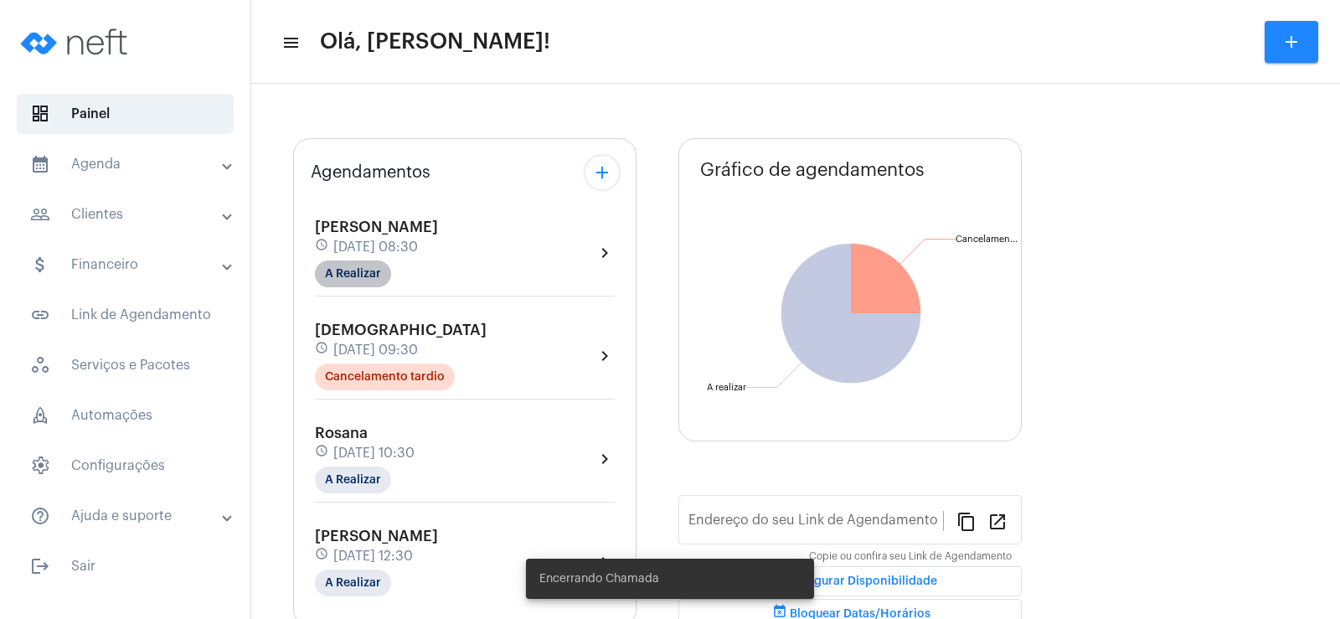
click at [343, 269] on mat-chip "A Realizar" at bounding box center [353, 273] width 76 height 27
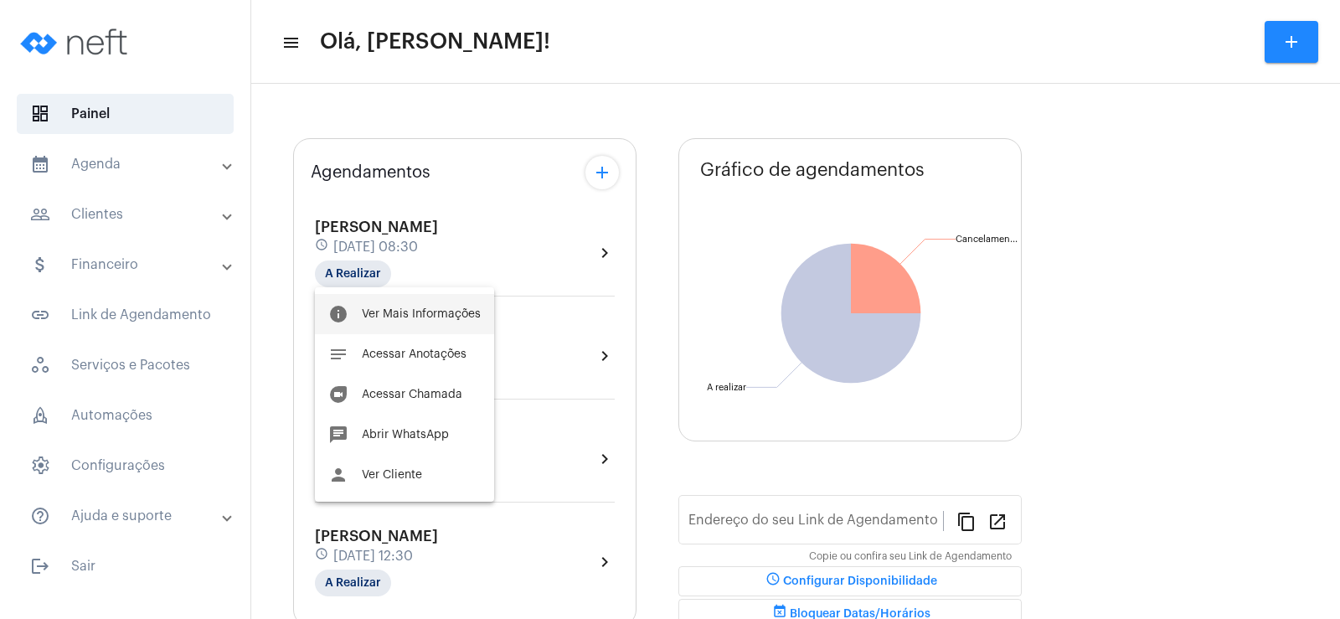
click at [389, 303] on button "info Ver Mais Informações" at bounding box center [404, 314] width 179 height 40
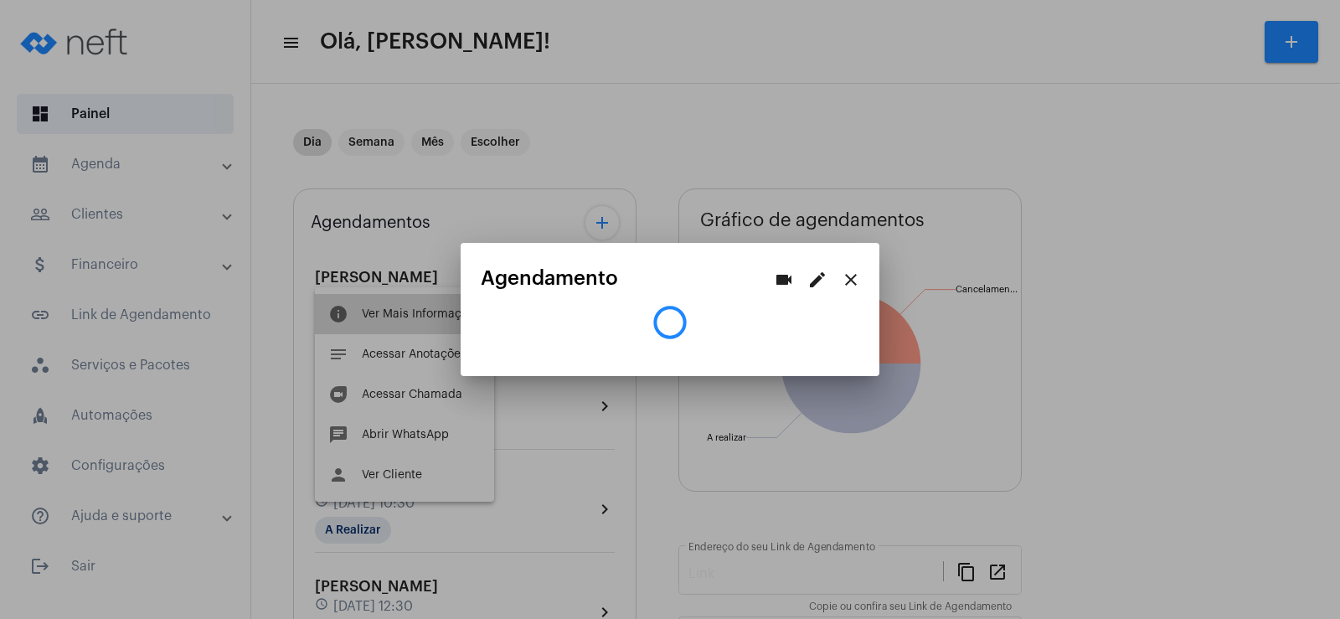
type input "[URL][DOMAIN_NAME]"
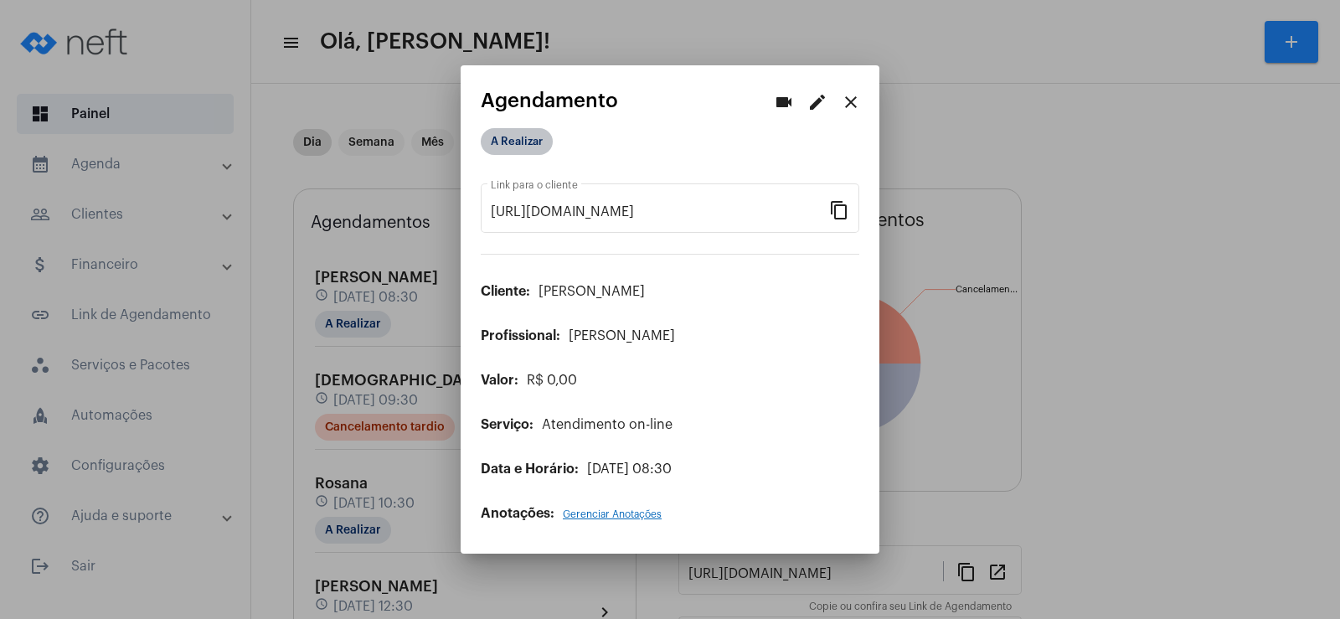
click at [506, 142] on mat-chip "A Realizar" at bounding box center [517, 141] width 72 height 27
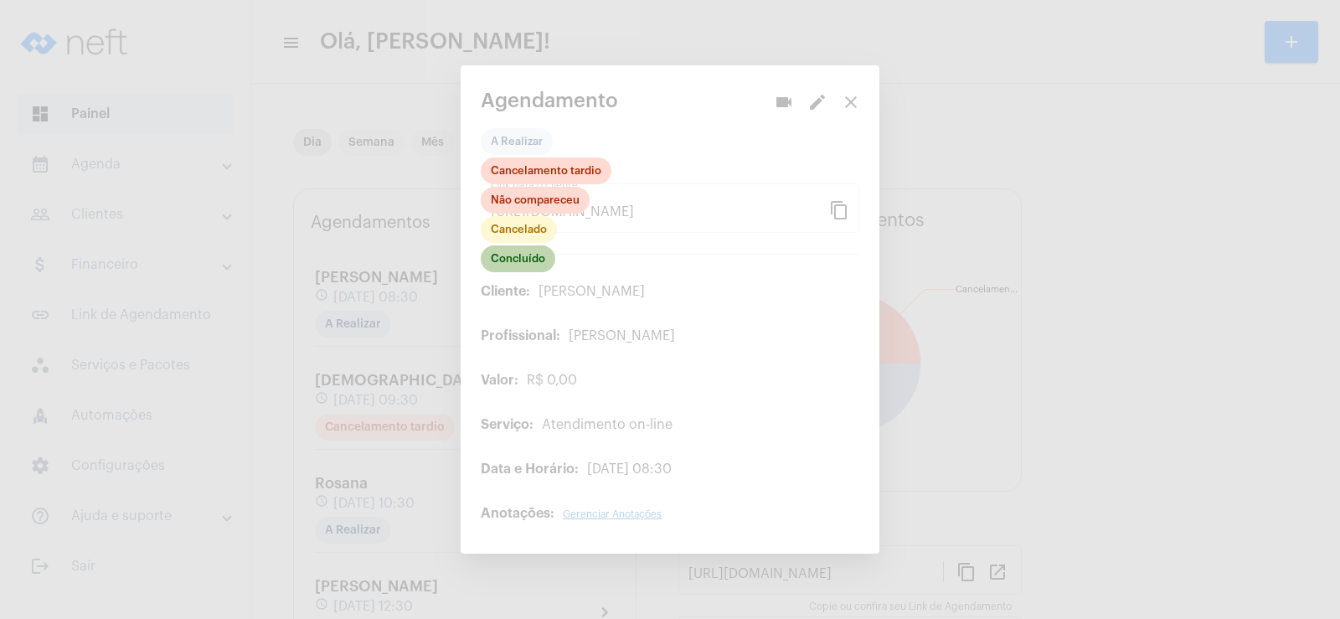
click at [534, 258] on mat-chip "Concluído" at bounding box center [518, 258] width 75 height 27
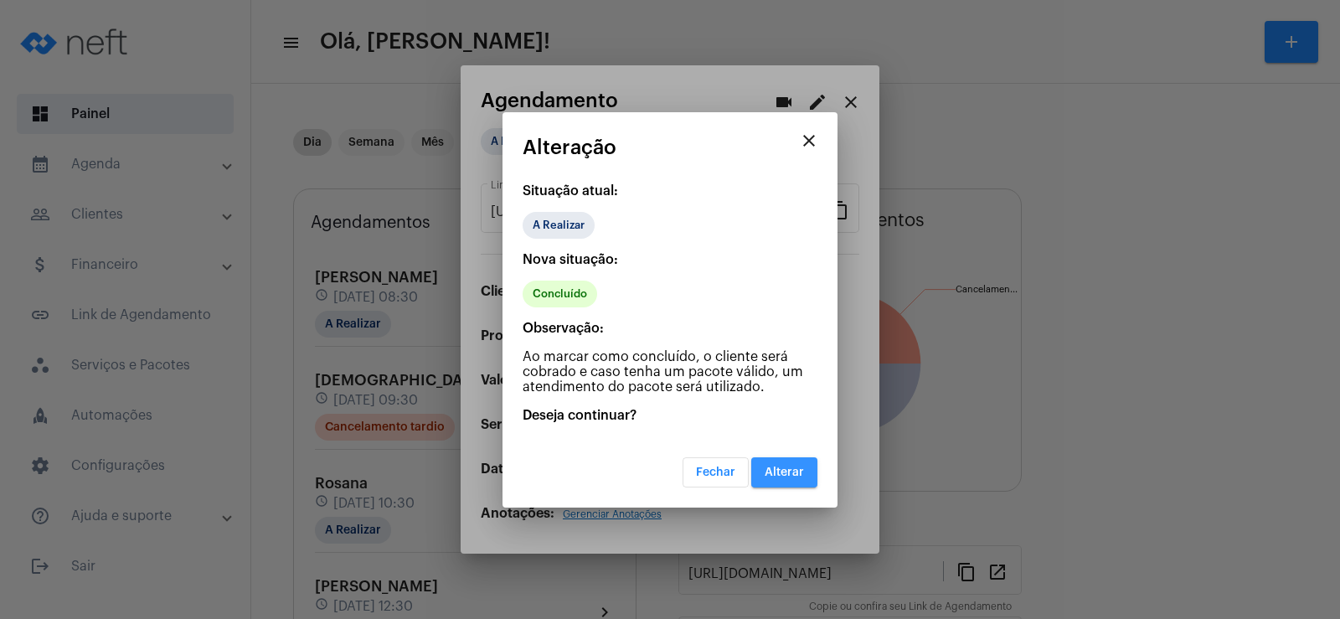
click at [788, 470] on span "Alterar" at bounding box center [784, 473] width 39 height 12
